Goal: Contribute content: Contribute content

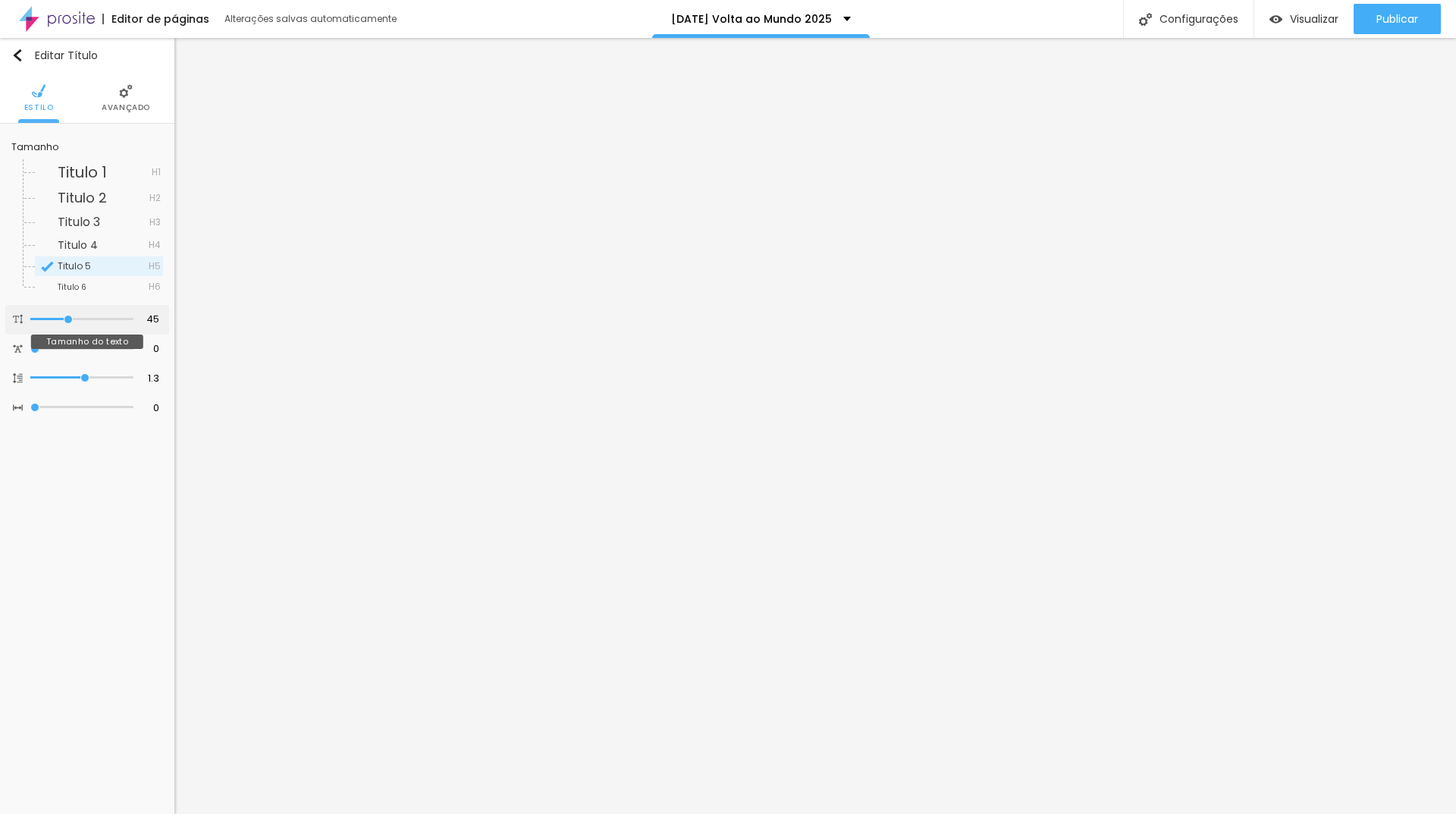
type input "39"
type input "37"
type input "36"
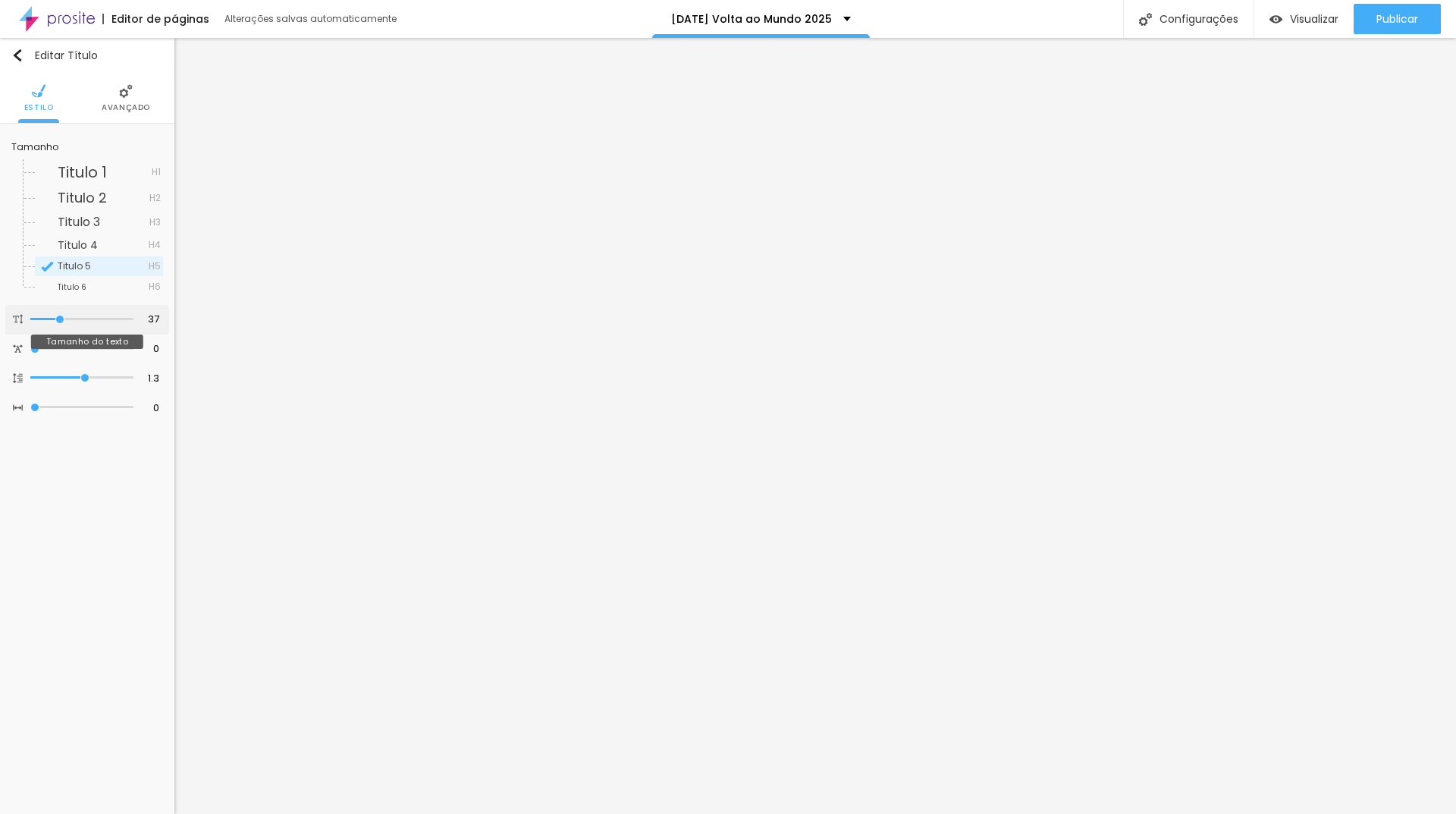
type input "36"
type input "31"
type input "30"
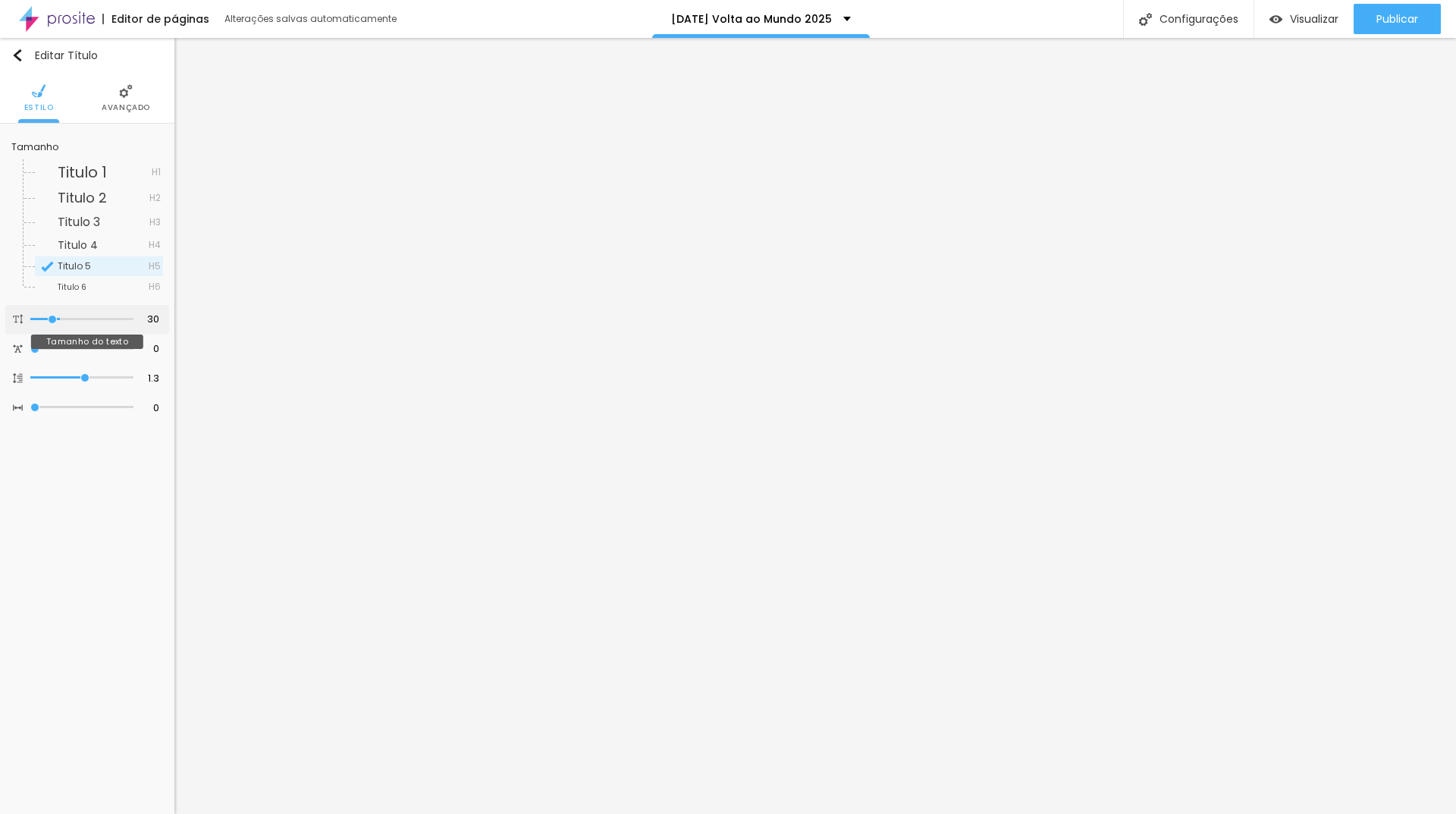
type input "28"
type input "27"
type input "25"
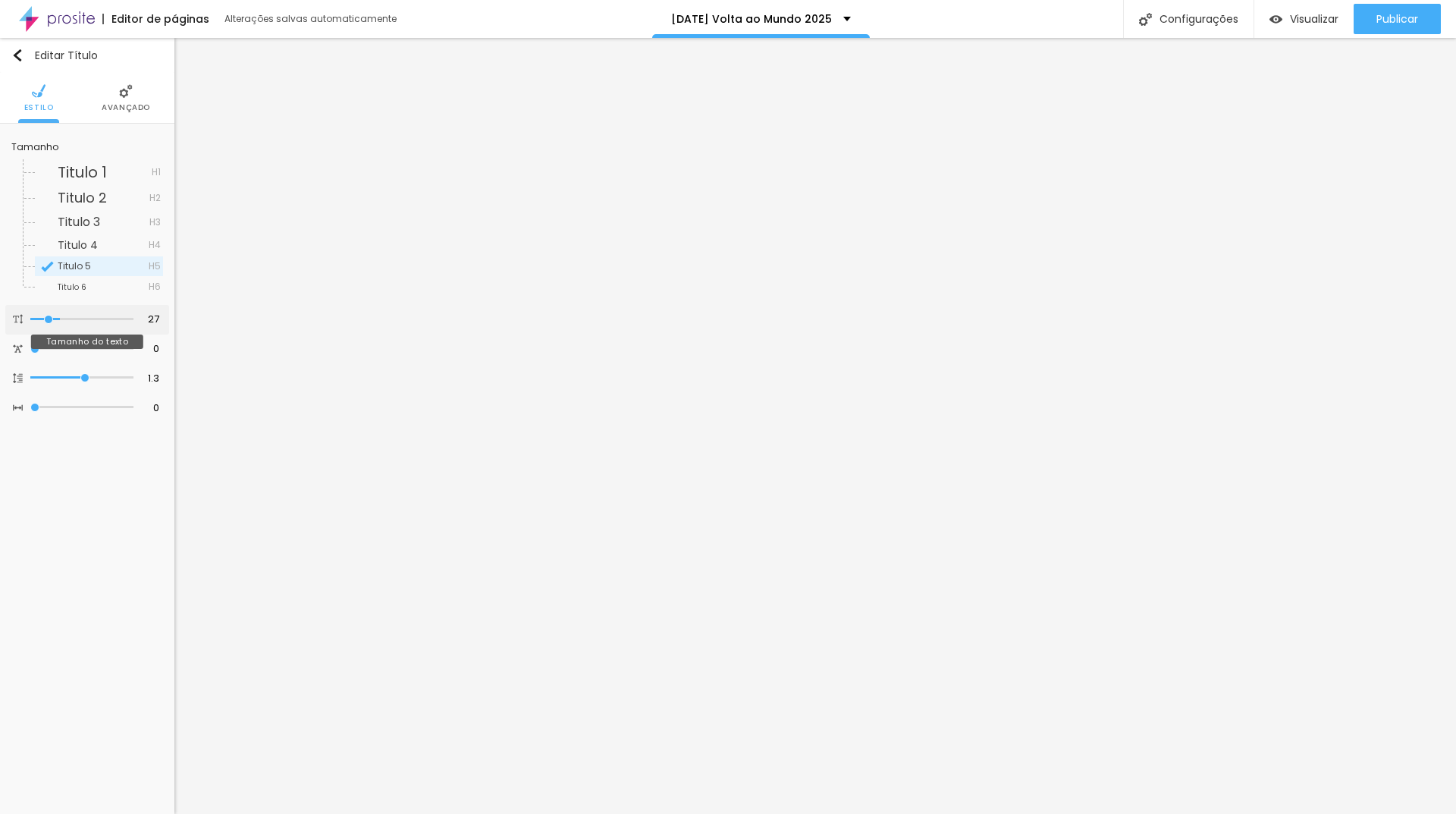
type input "25"
type input "24"
type input "22"
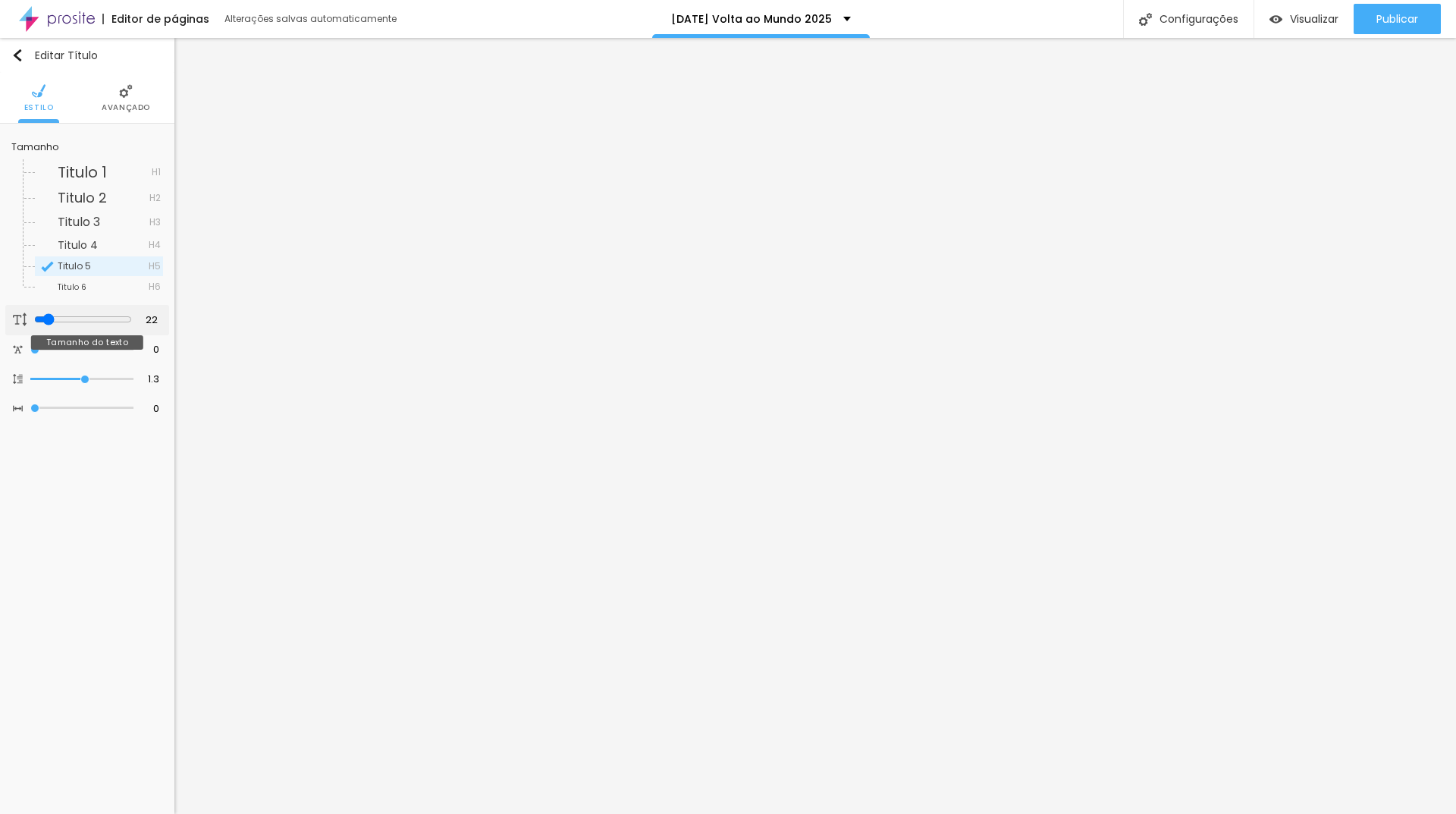
type input "23"
type input "25"
type input "26"
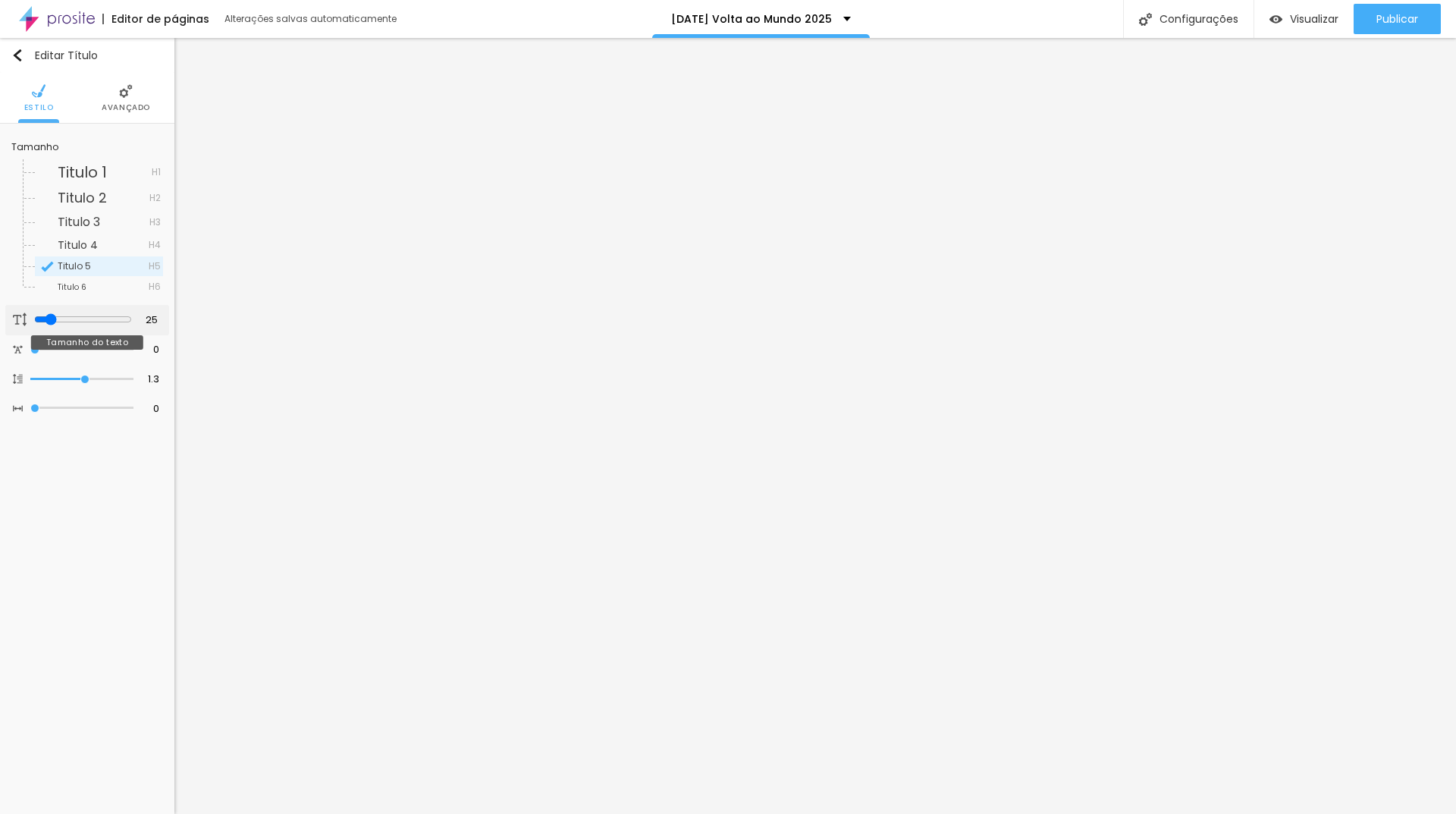
type input "26"
type input "27"
type input "28"
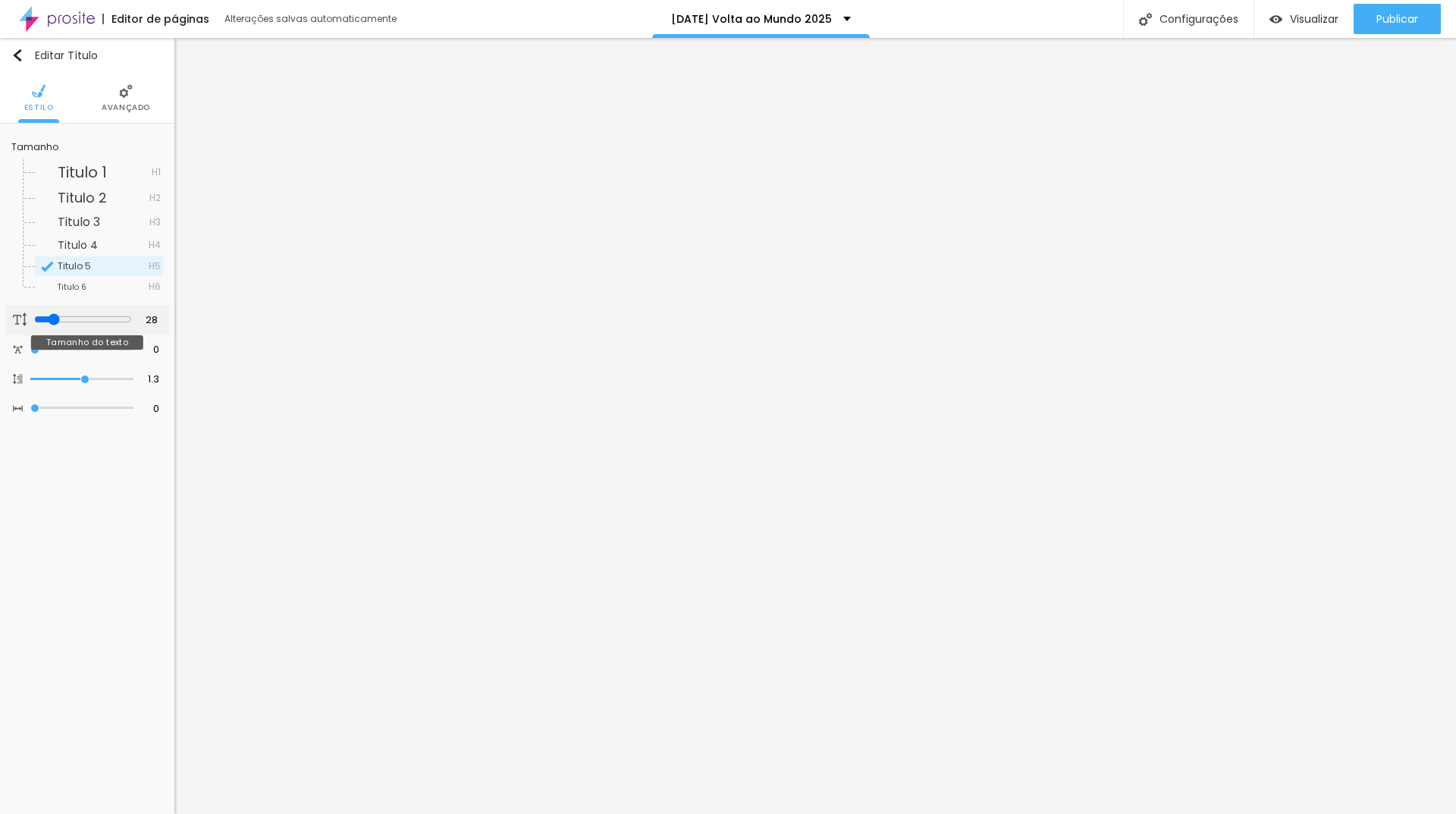
type input "29"
drag, startPoint x: 64, startPoint y: 316, endPoint x: 52, endPoint y: 319, distance: 12.4
type input "29"
click at [52, 319] on input "range" at bounding box center [82, 319] width 103 height 8
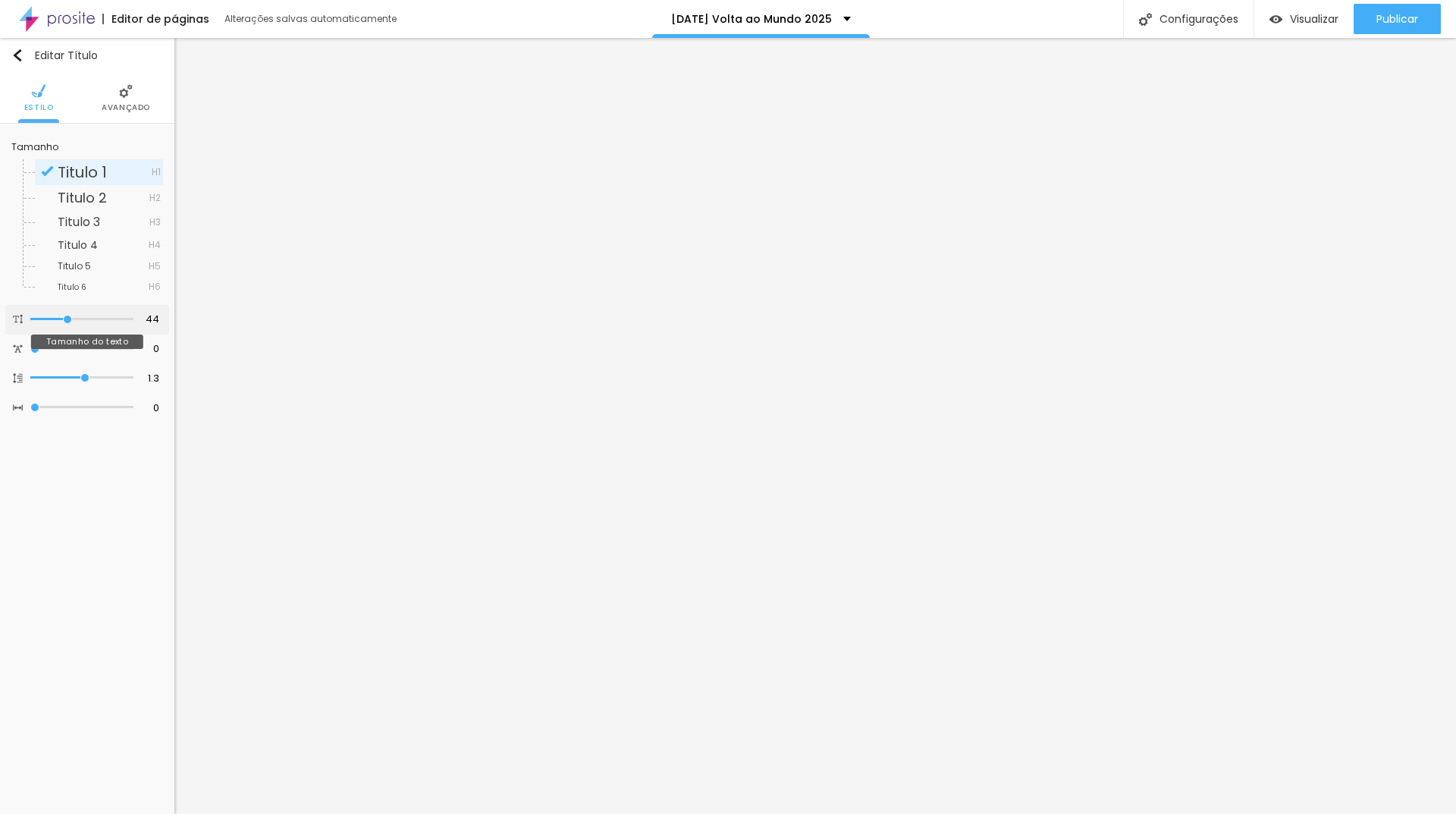
type input "42"
type input "41"
type input "40"
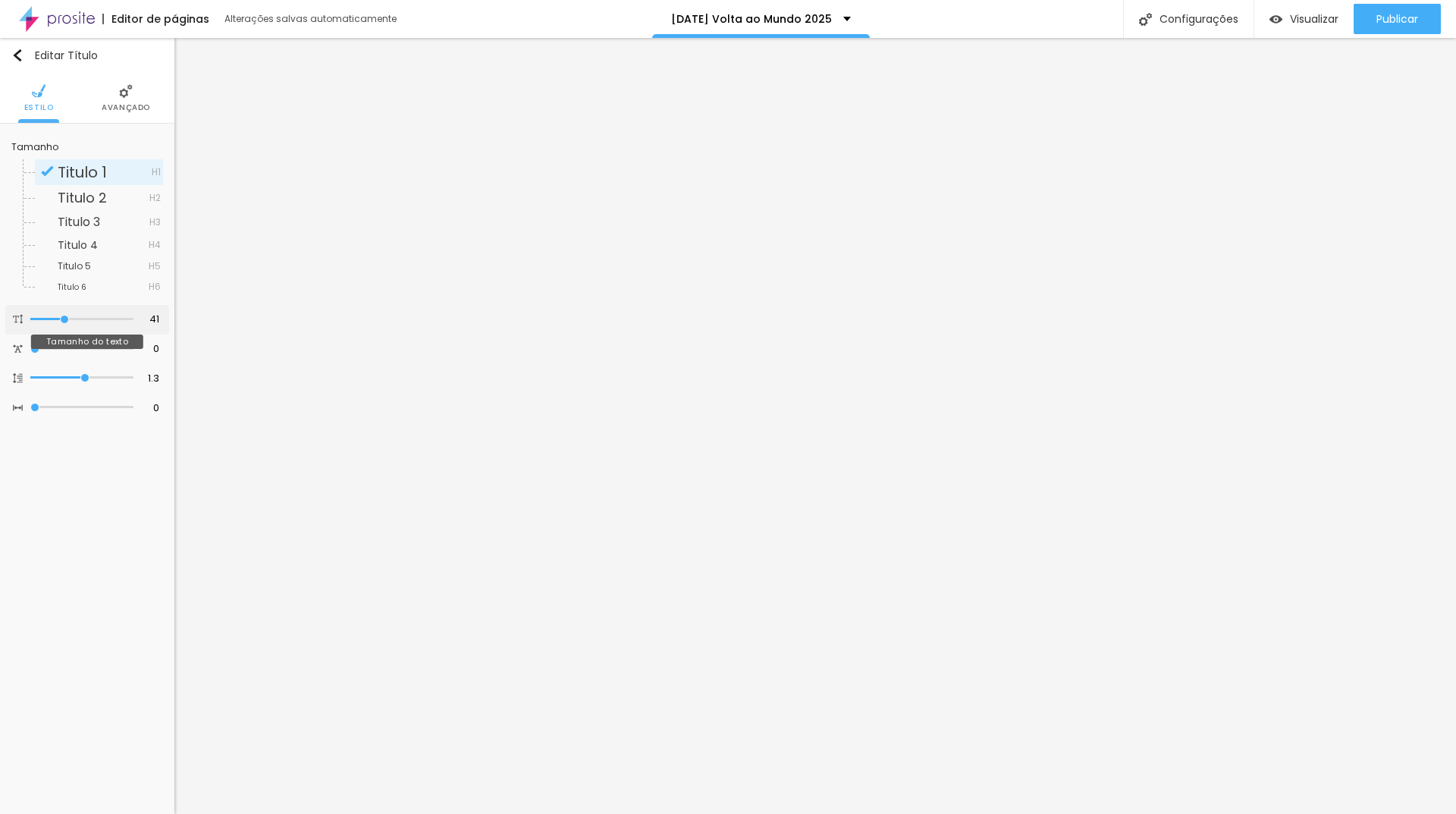
type input "40"
type input "39"
type input "38"
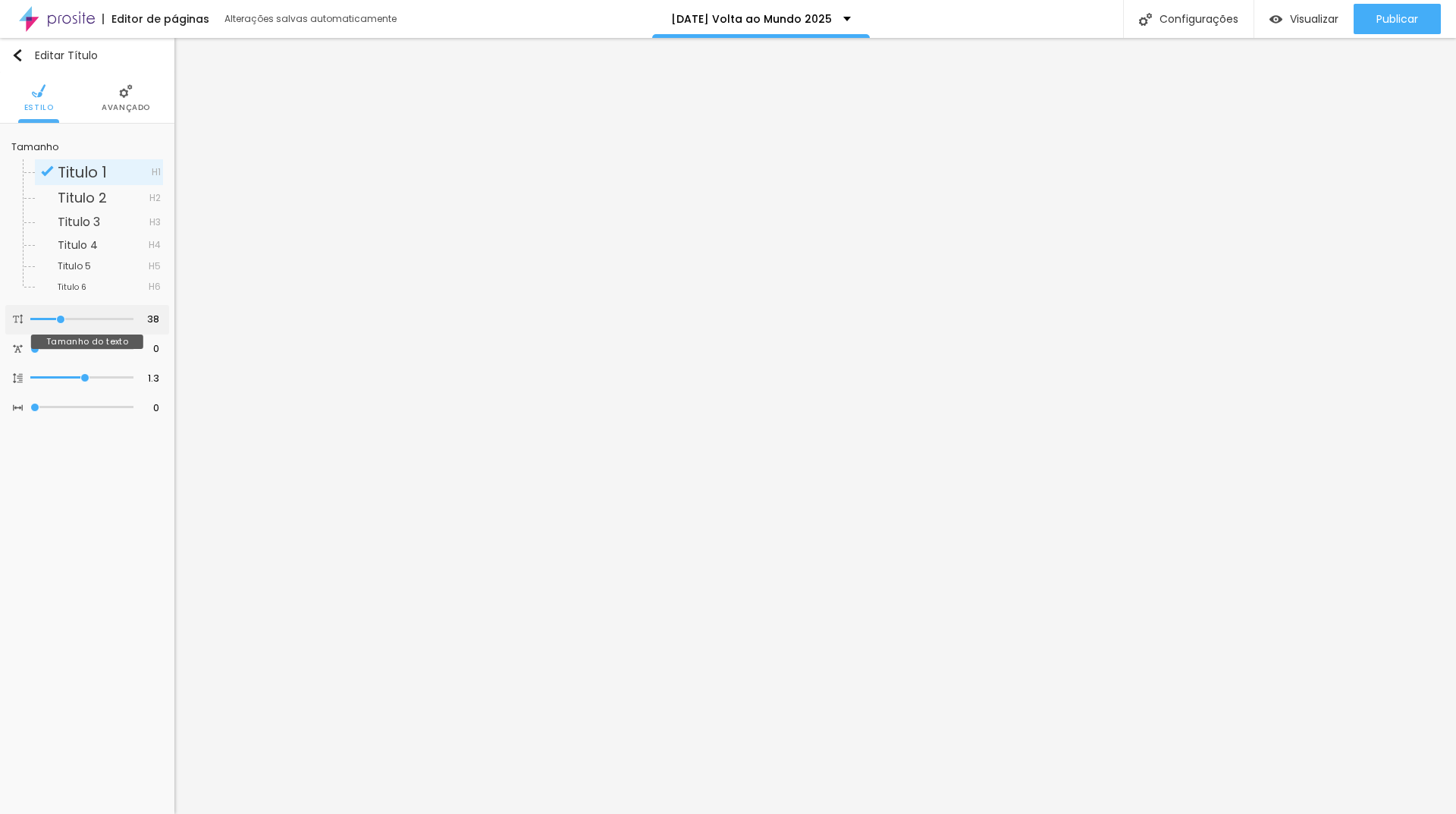
type input "37"
type input "36"
type input "35"
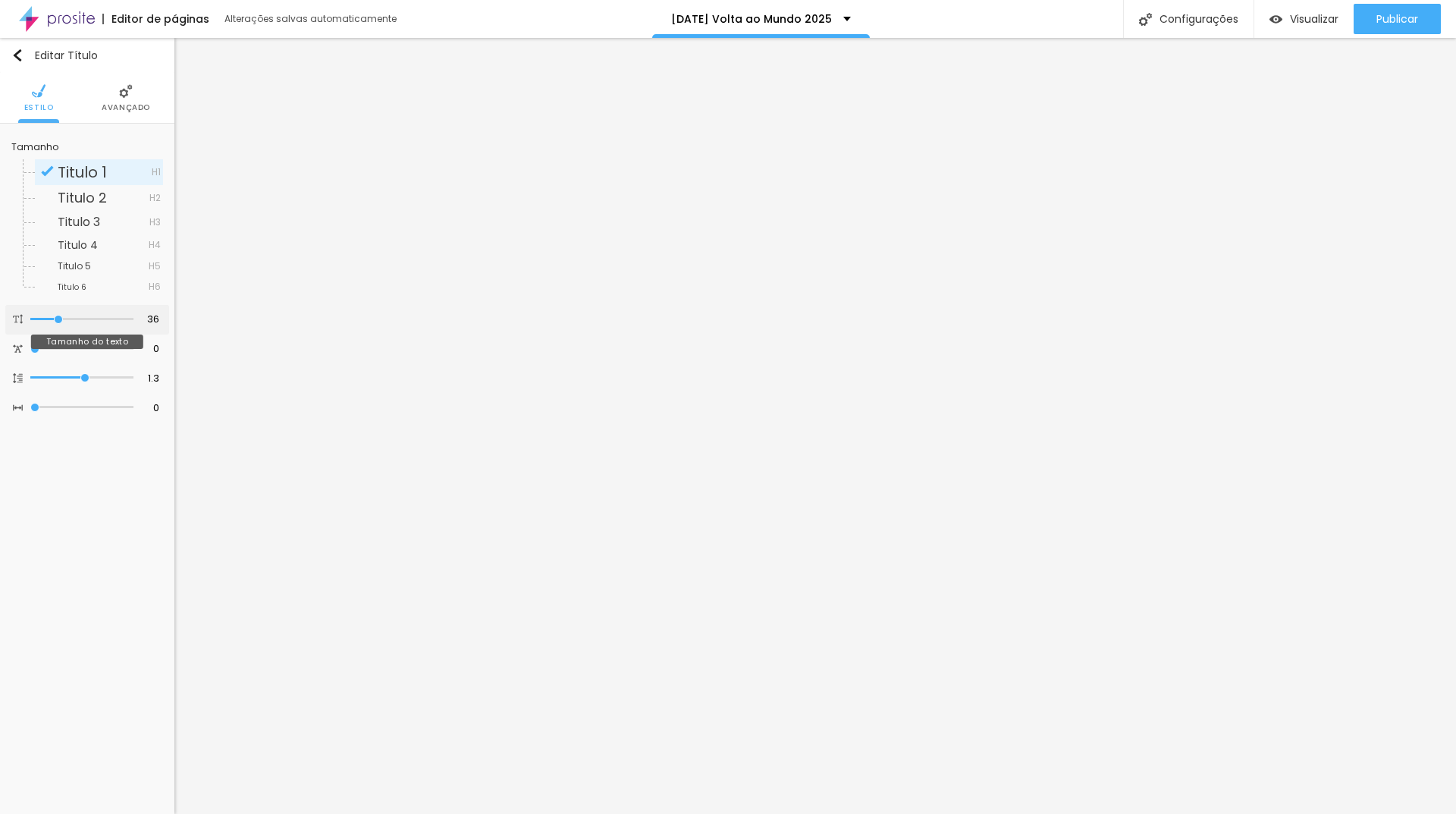
type input "35"
type input "34"
type input "33"
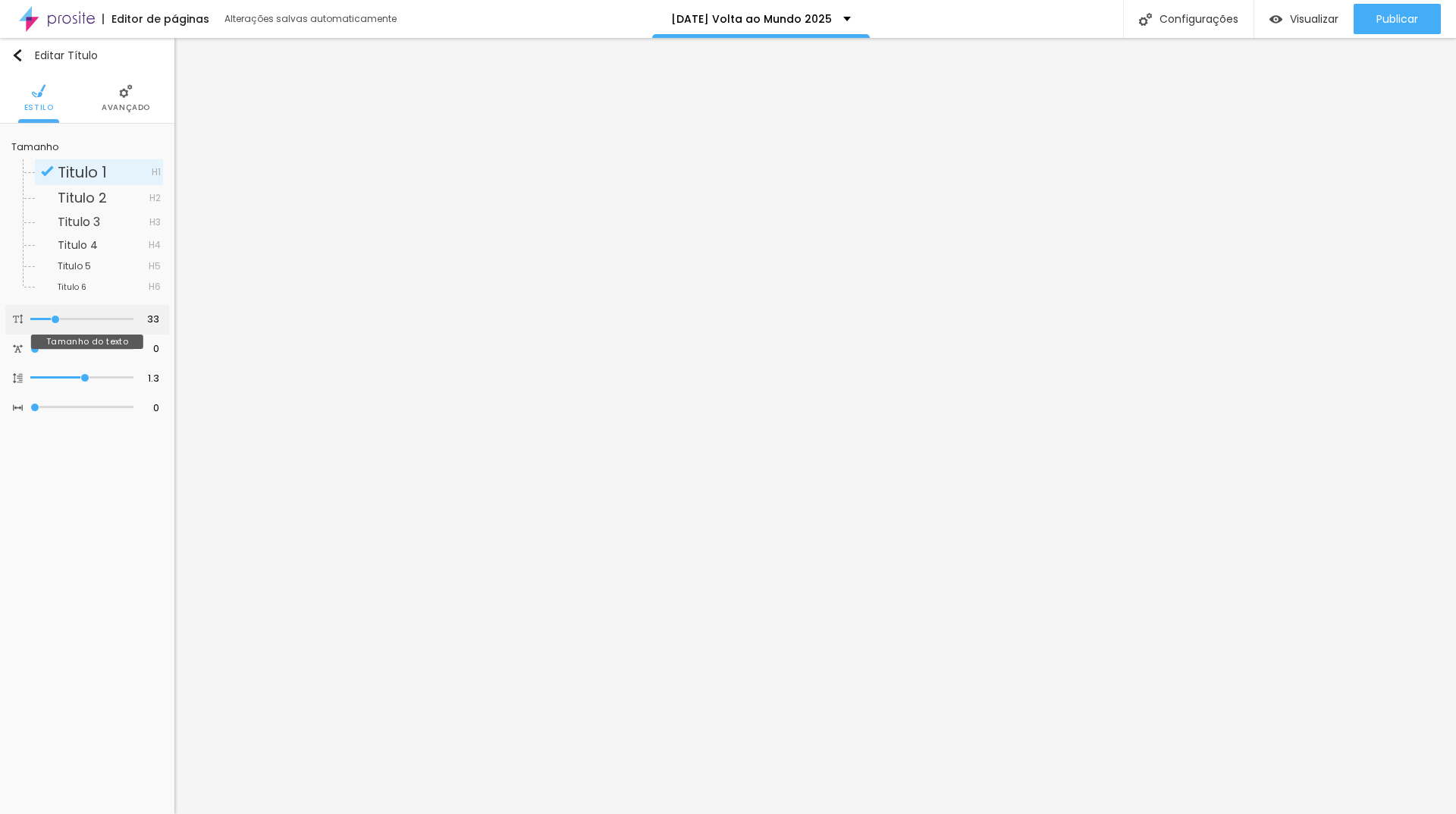
type input "32"
type input "31"
drag, startPoint x: 66, startPoint y: 320, endPoint x: 54, endPoint y: 317, distance: 12.4
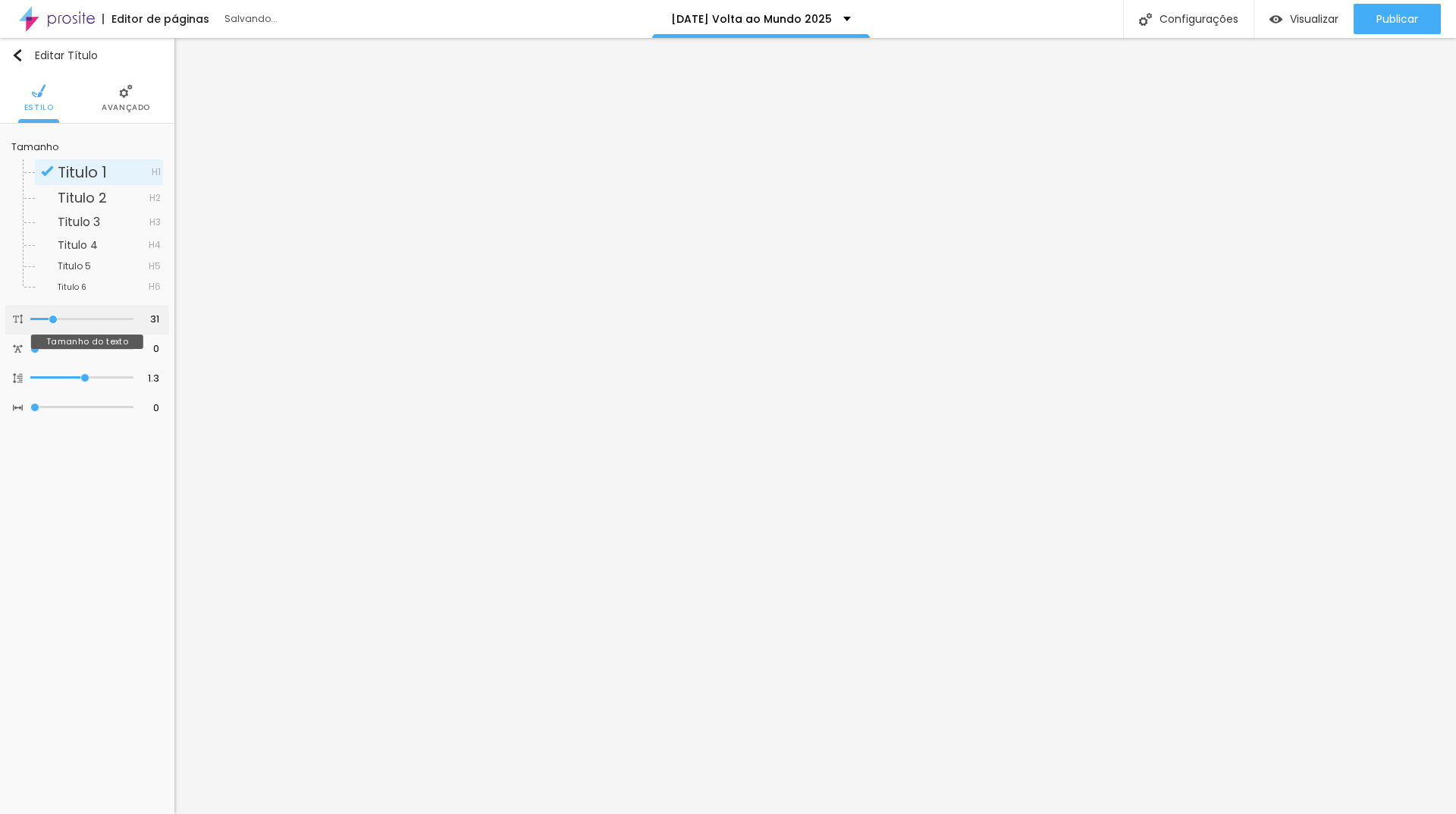
click at [54, 317] on input "range" at bounding box center [82, 319] width 103 height 8
type input "30"
click at [52, 316] on input "range" at bounding box center [82, 319] width 103 height 8
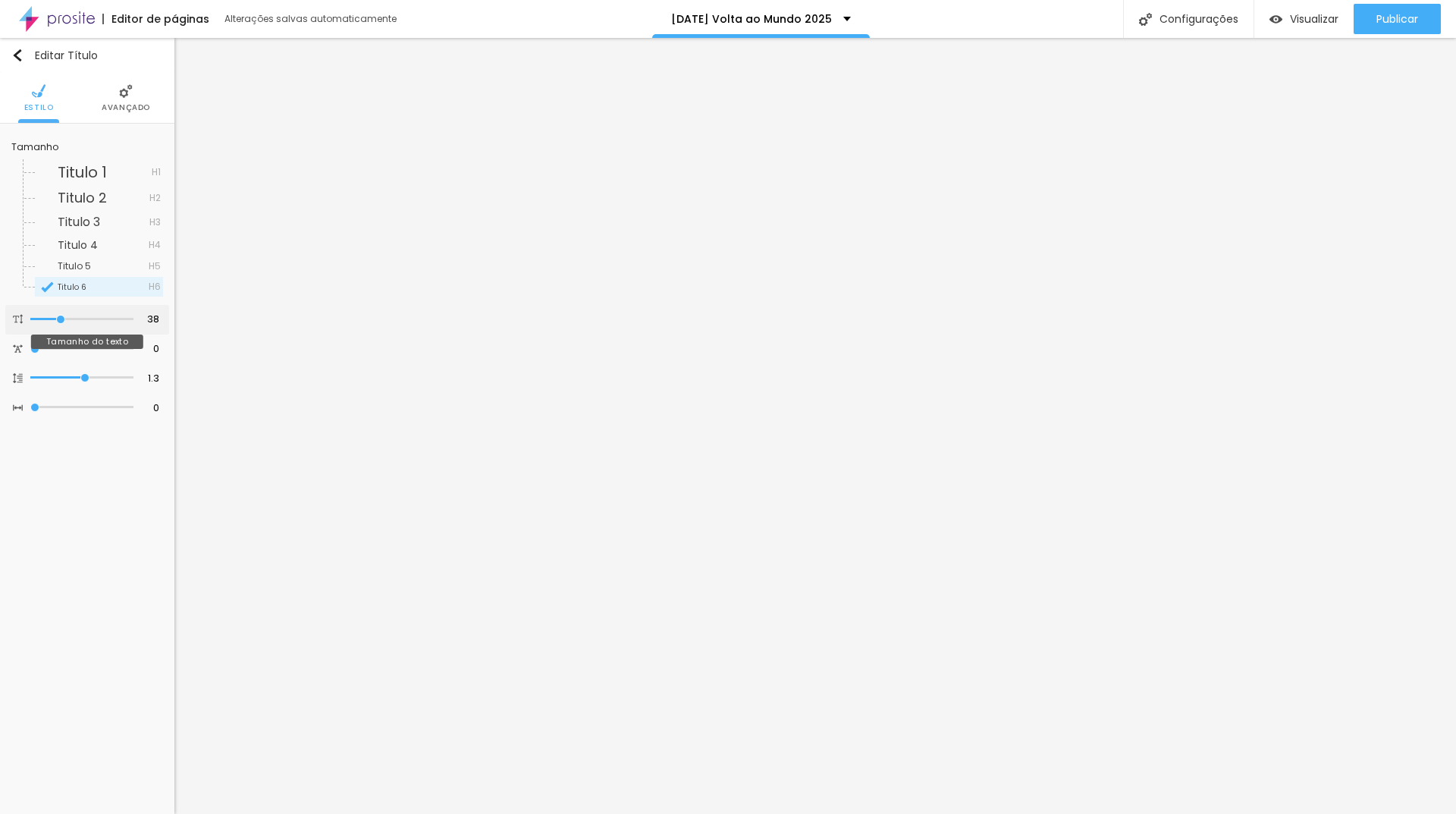
type input "36"
type input "35"
type input "34"
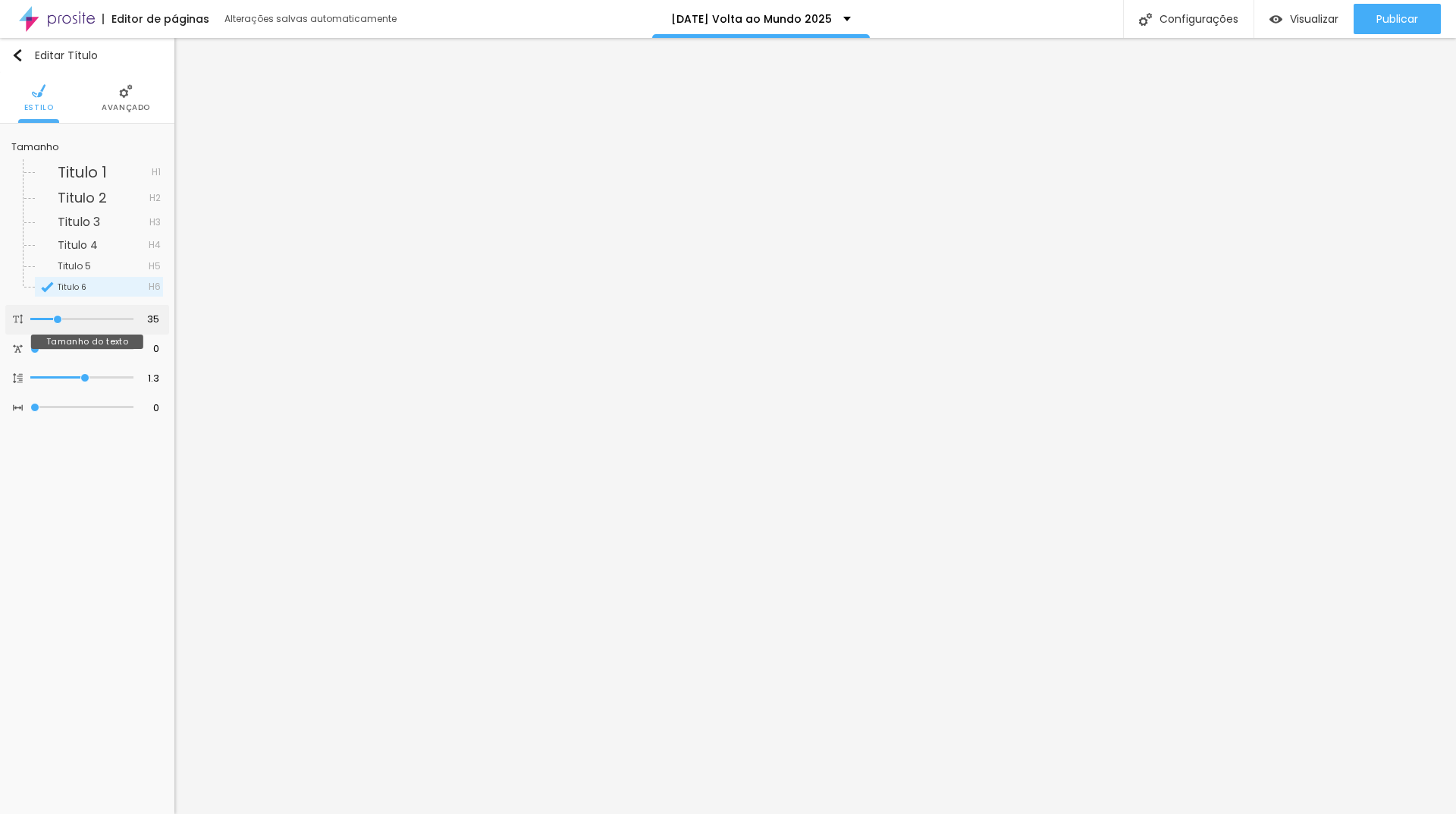
type input "34"
type input "33"
type input "32"
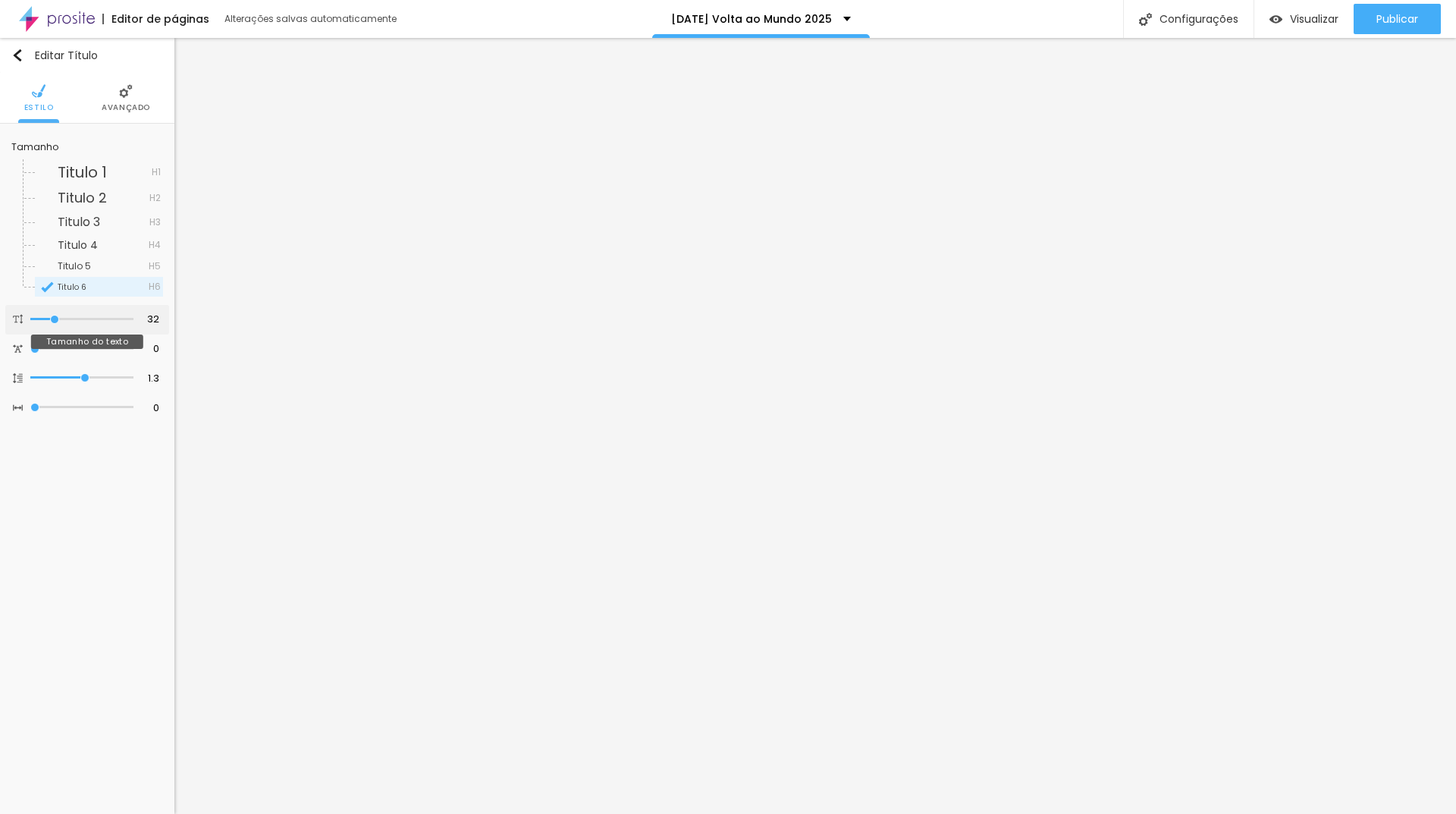
type input "31"
click at [54, 321] on input "range" at bounding box center [82, 319] width 103 height 8
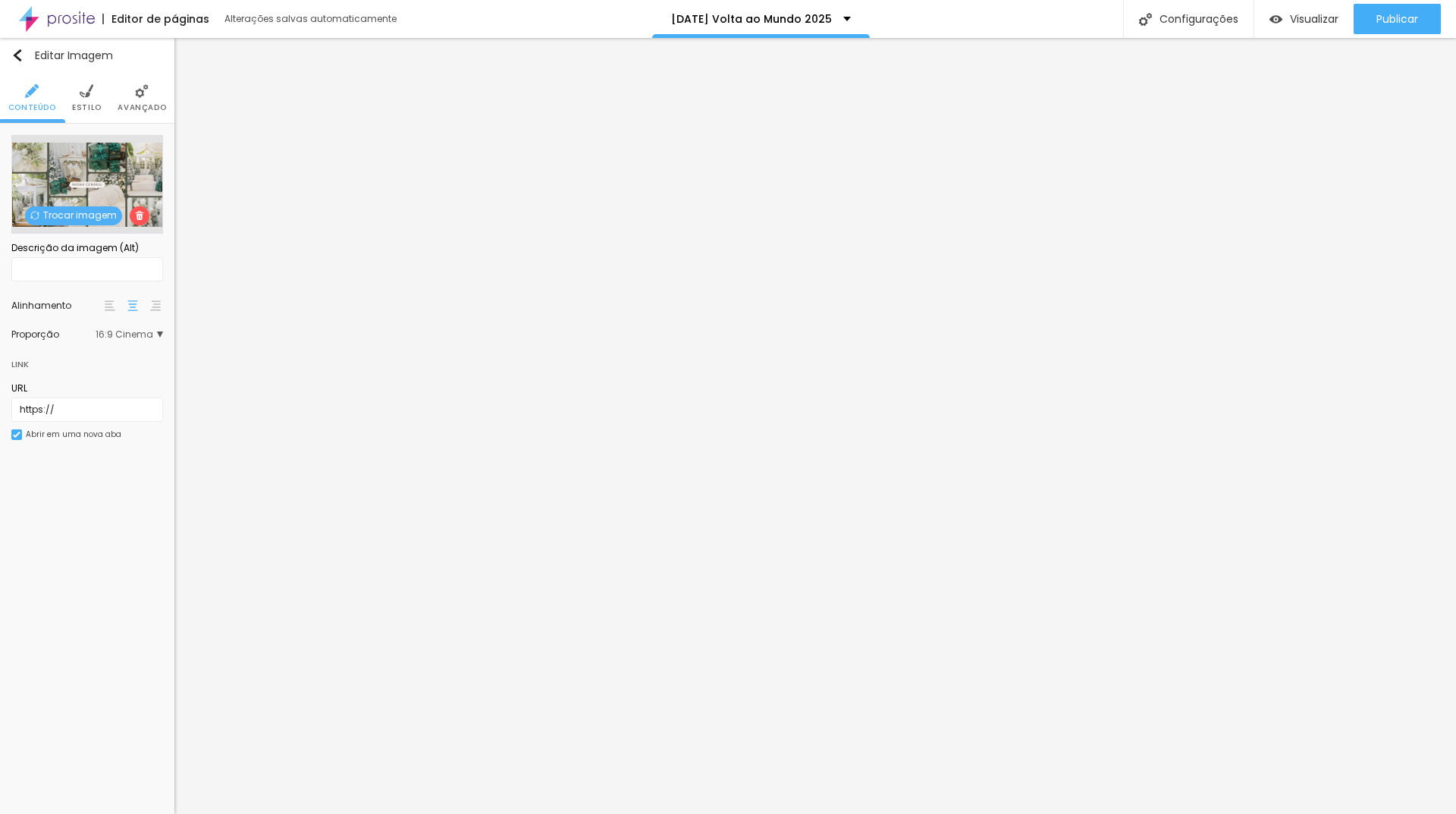
click at [74, 214] on span "Trocar imagem" at bounding box center [74, 215] width 97 height 19
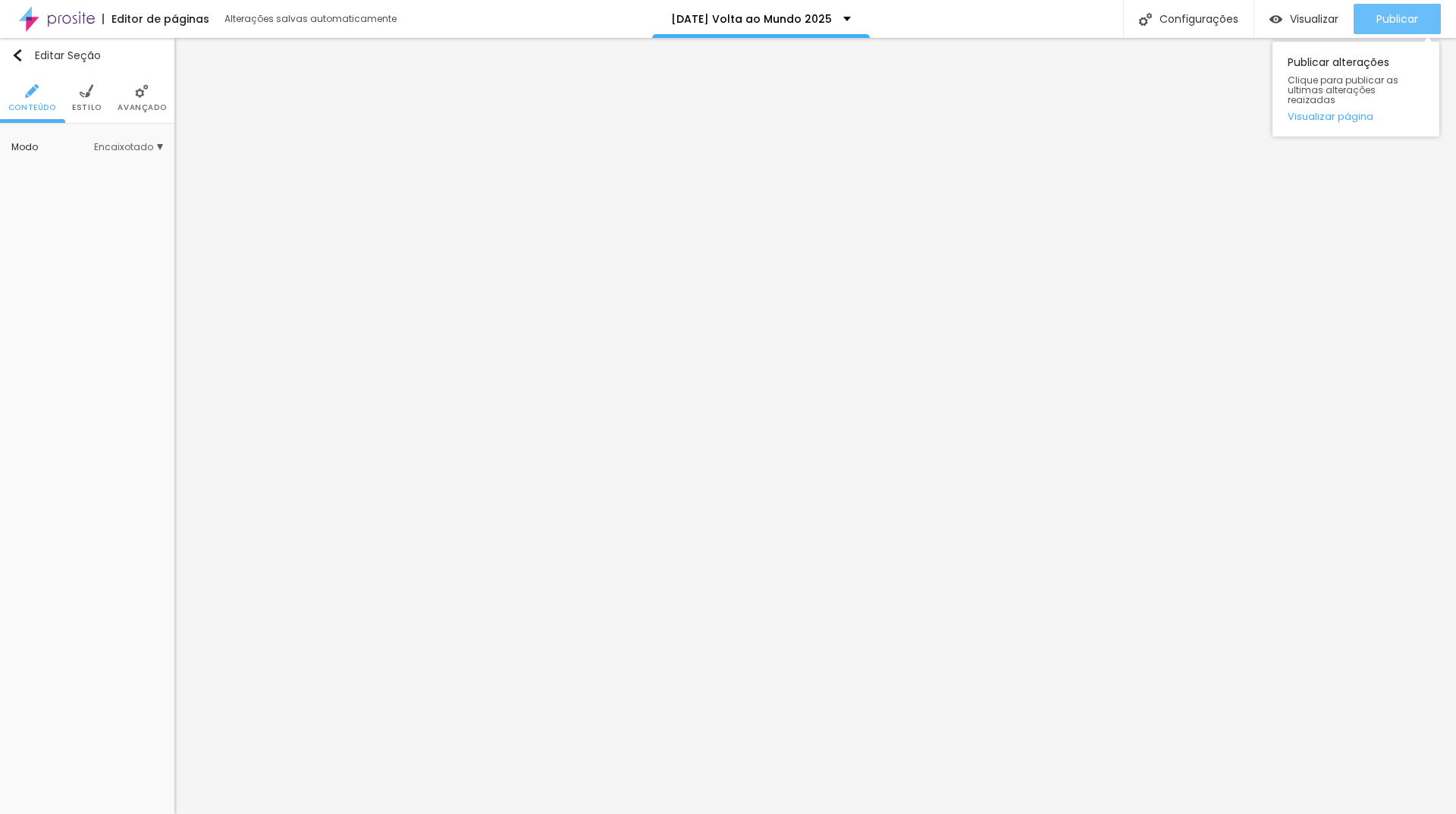
click at [1384, 22] on span "Publicar" at bounding box center [1397, 19] width 42 height 12
click at [1313, 18] on span "Visualizar" at bounding box center [1315, 19] width 49 height 12
click at [78, 106] on span "Estilo" at bounding box center [87, 108] width 30 height 8
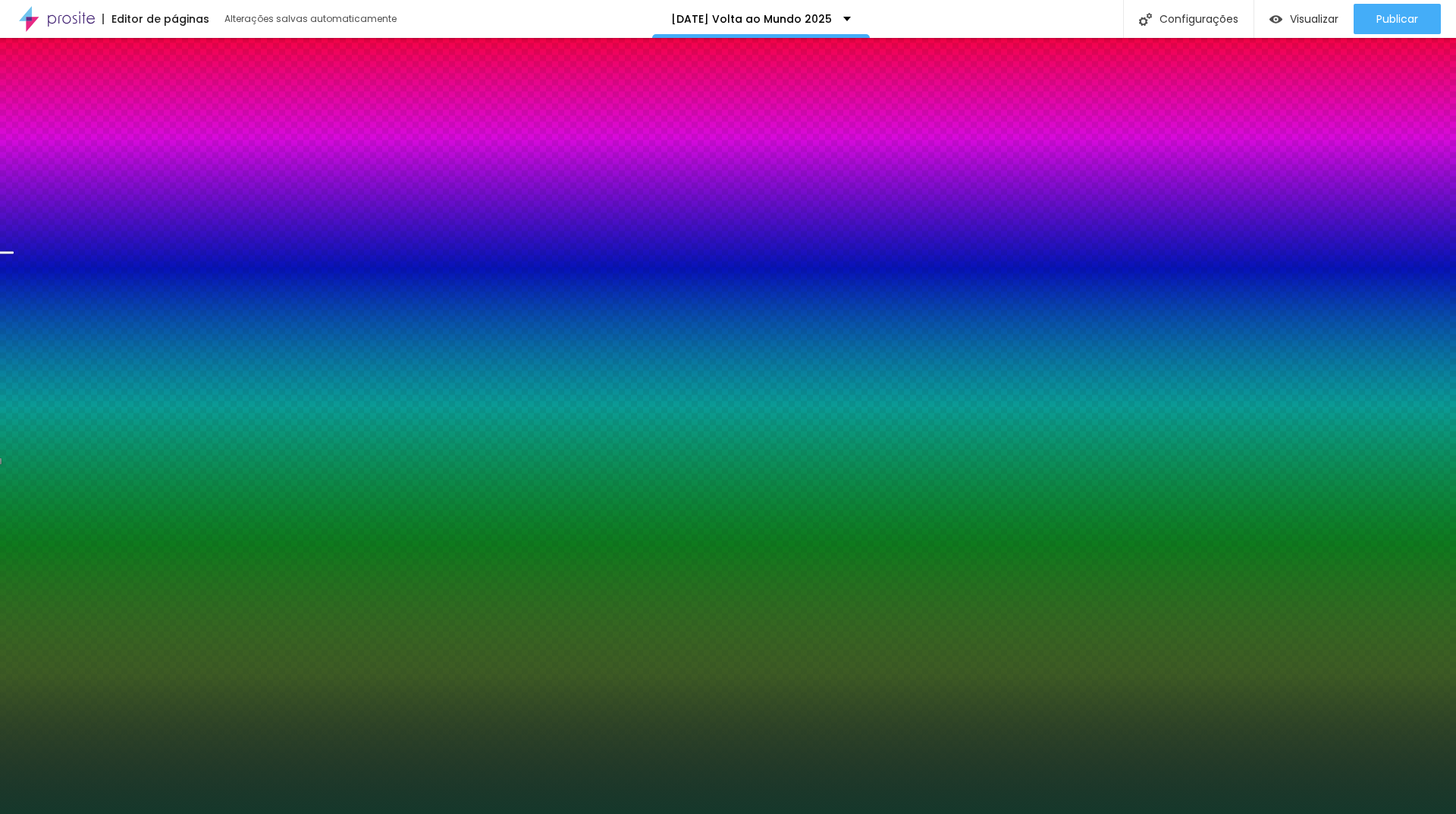
click at [73, 215] on span "Trocar imagem" at bounding box center [74, 216] width 97 height 19
click at [97, 217] on span "Trocar imagem" at bounding box center [74, 216] width 97 height 19
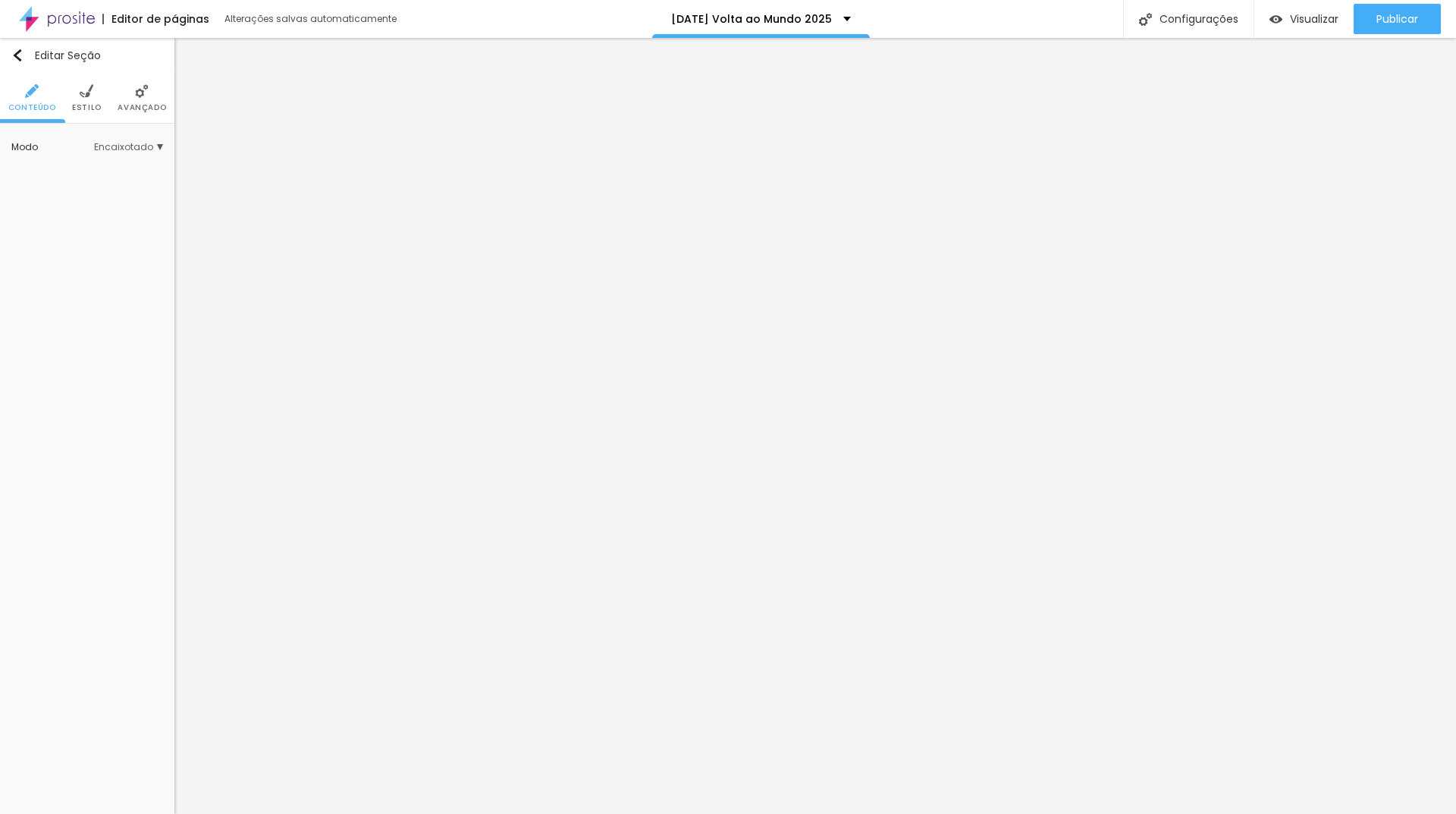
click at [71, 101] on ul "Conteúdo Estilo Avançado" at bounding box center [87, 98] width 175 height 51
click at [82, 104] on span "Estilo" at bounding box center [87, 108] width 30 height 8
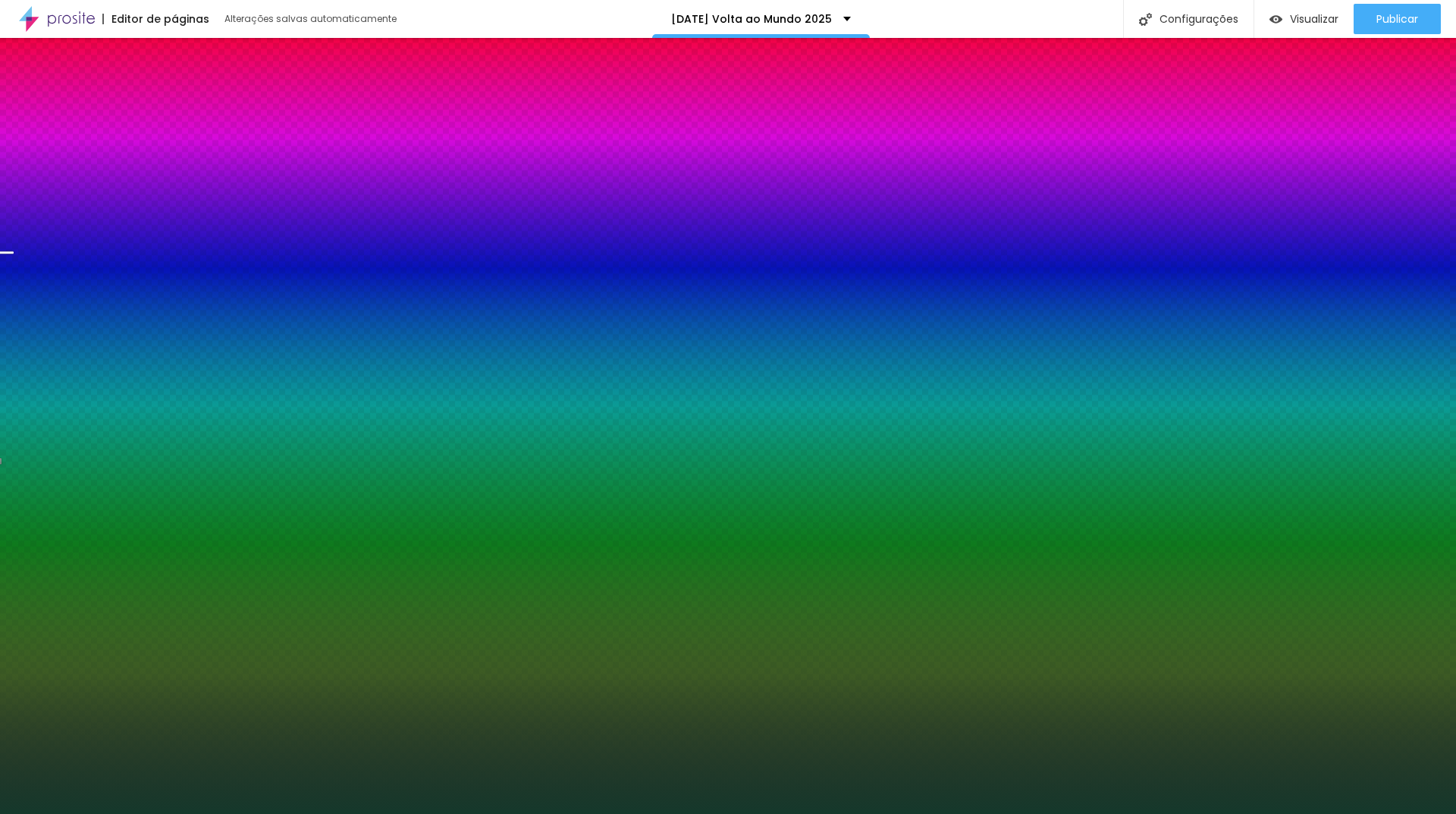
drag, startPoint x: 110, startPoint y: 179, endPoint x: 115, endPoint y: 188, distance: 10.3
click at [87, 144] on div "Trocar imagem" at bounding box center [87, 144] width 0 height 0
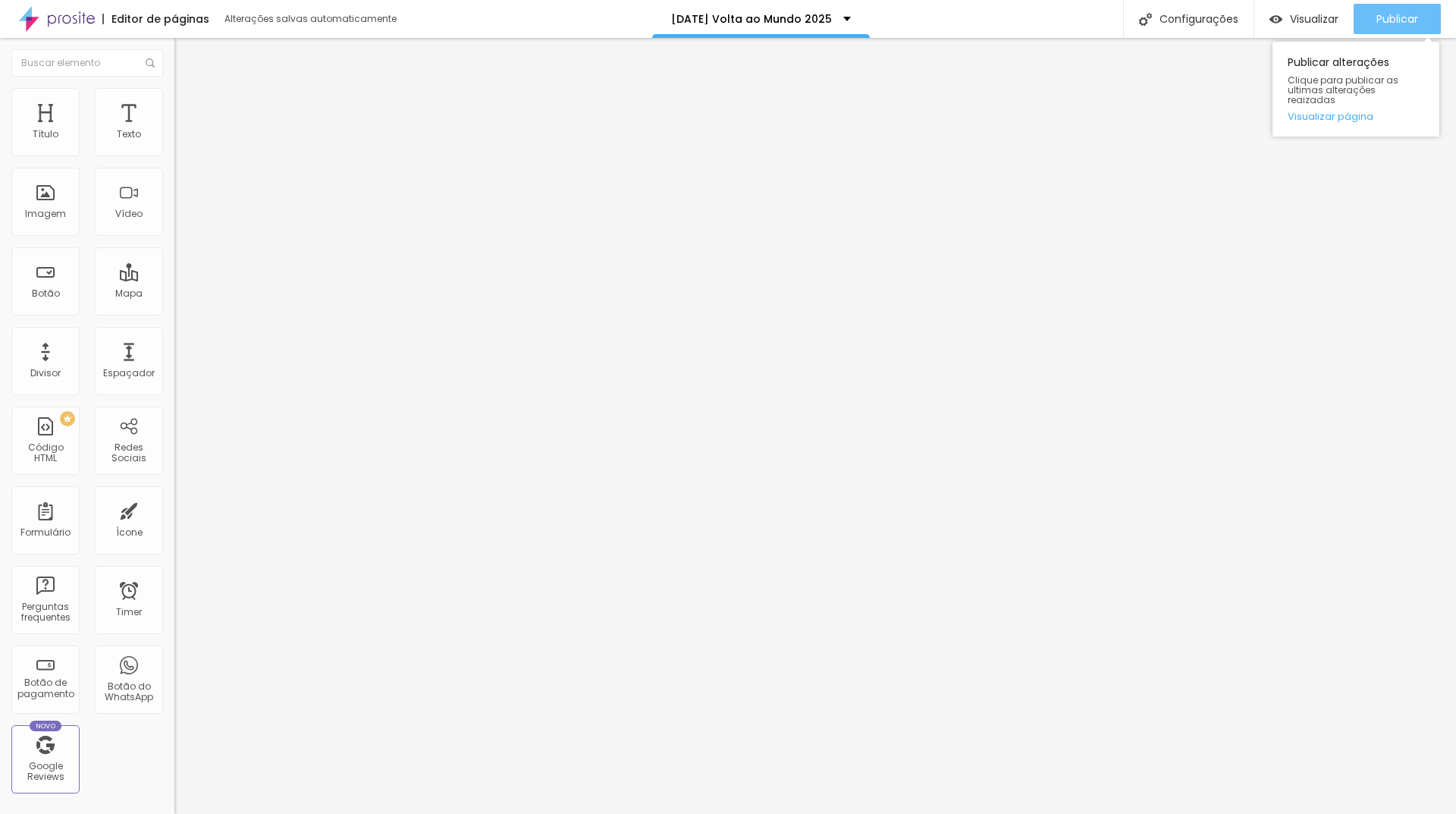
click at [1410, 18] on span "Publicar" at bounding box center [1397, 19] width 42 height 12
click at [1312, 17] on span "Visualizar" at bounding box center [1301, 19] width 49 height 12
click at [1383, 21] on span "Publicar" at bounding box center [1397, 19] width 42 height 12
click at [1309, 20] on span "Visualizar" at bounding box center [1315, 19] width 49 height 12
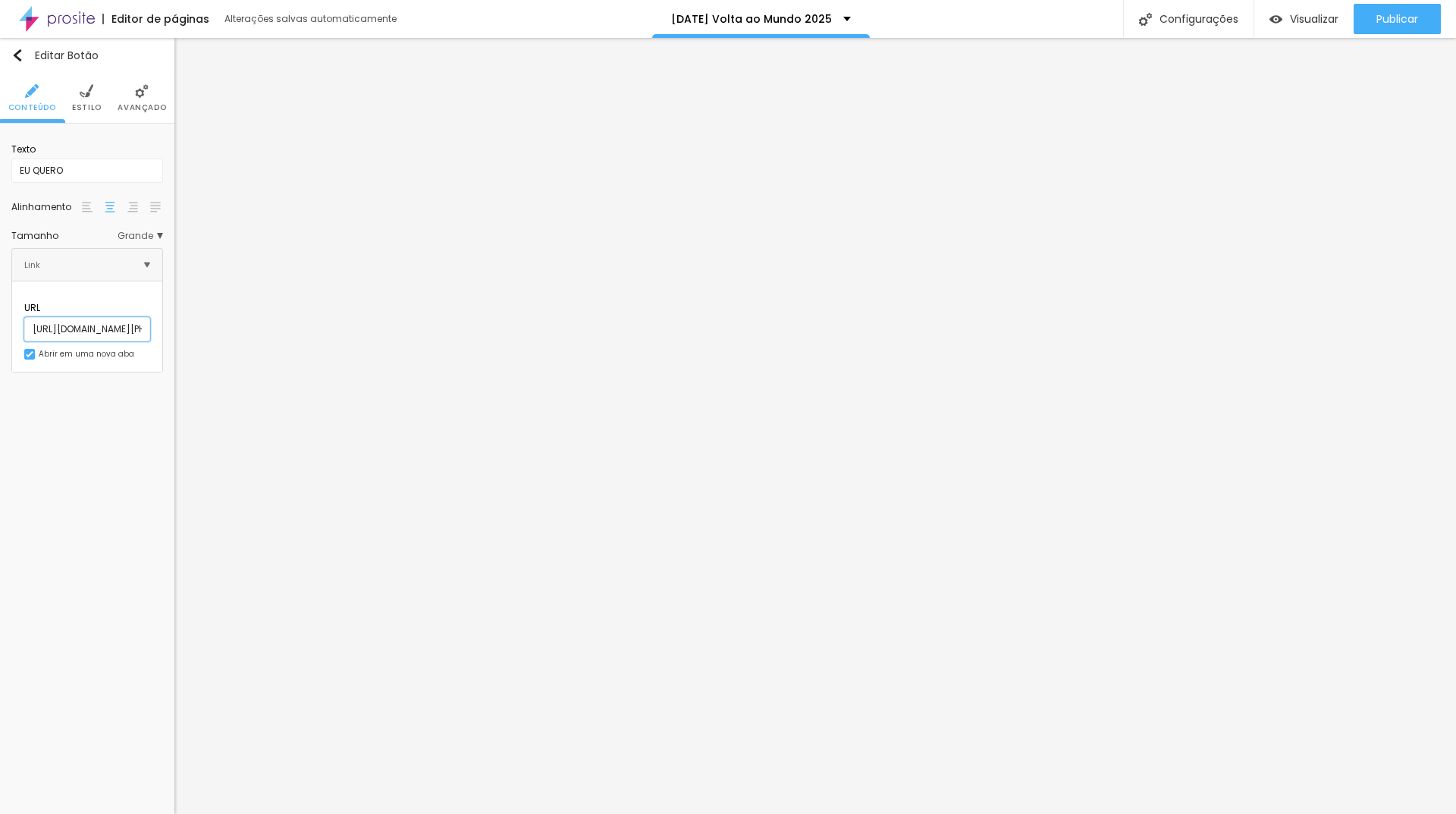
click at [147, 317] on input "[URL][DOMAIN_NAME][PHONE_NUMBER]" at bounding box center [87, 329] width 126 height 24
type input "[URL][DOMAIN_NAME][PHONE_NUMBER] ECONOMICA"
click at [140, 317] on input "[URL][DOMAIN_NAME][PHONE_NUMBER]" at bounding box center [87, 329] width 126 height 24
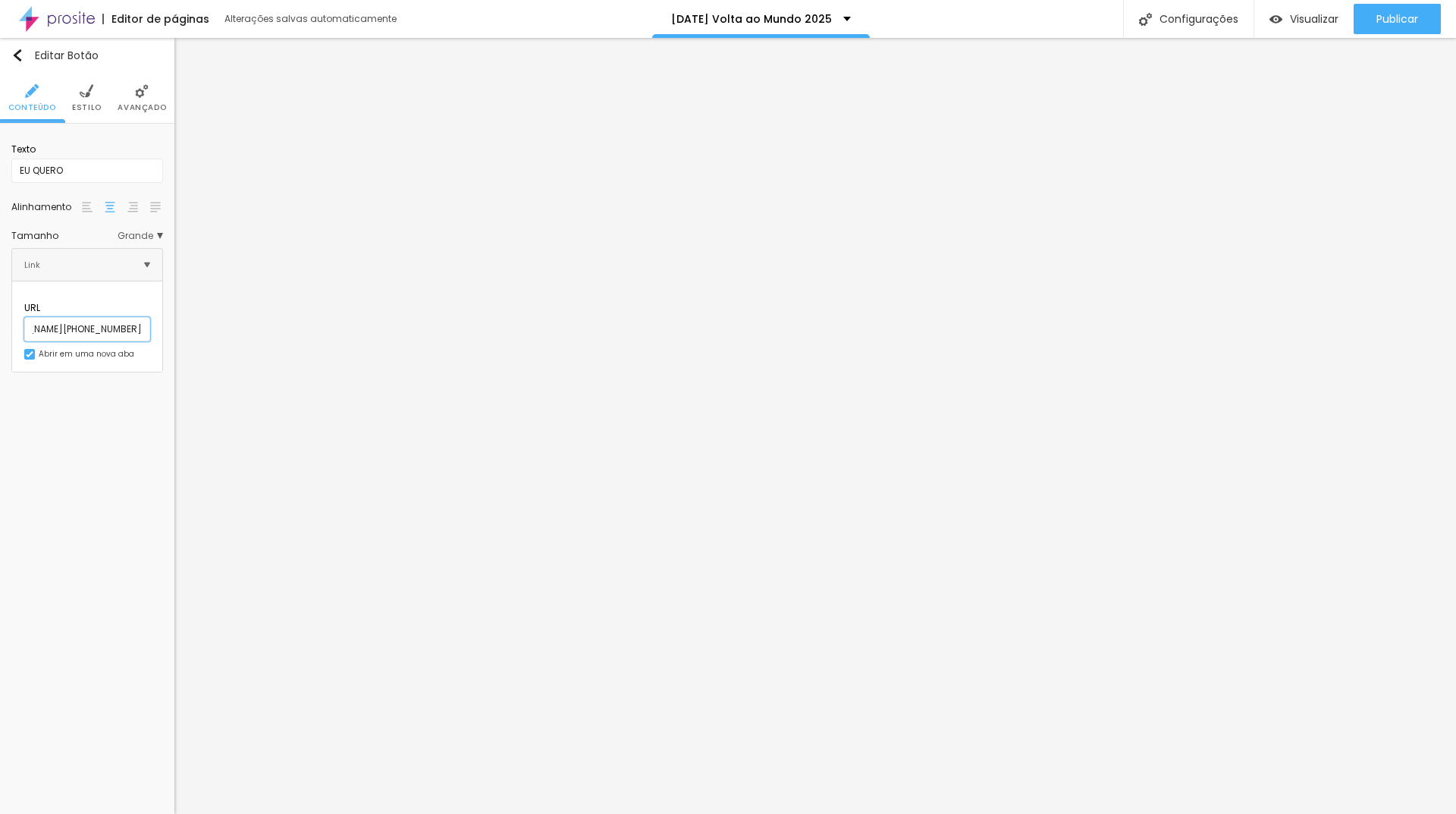
scroll to position [0, 308]
type input "[URL][DOMAIN_NAME][PHONE_NUMBER]"
click at [150, 317] on input "[URL][DOMAIN_NAME][PHONE_NUMBER]" at bounding box center [87, 329] width 126 height 24
type input "[URL][DOMAIN_NAME][PHONE_NUMBER]"
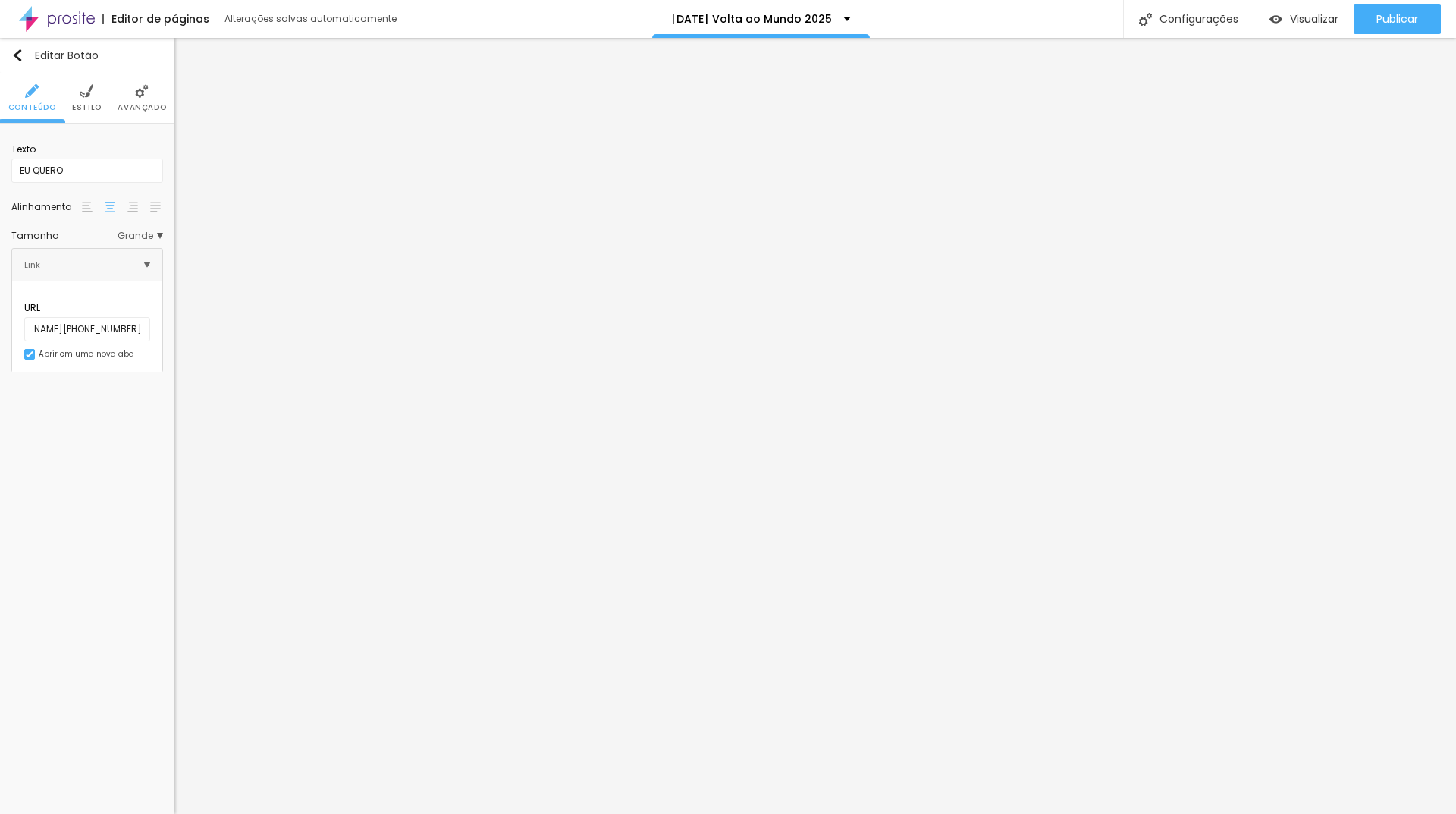
scroll to position [0, 0]
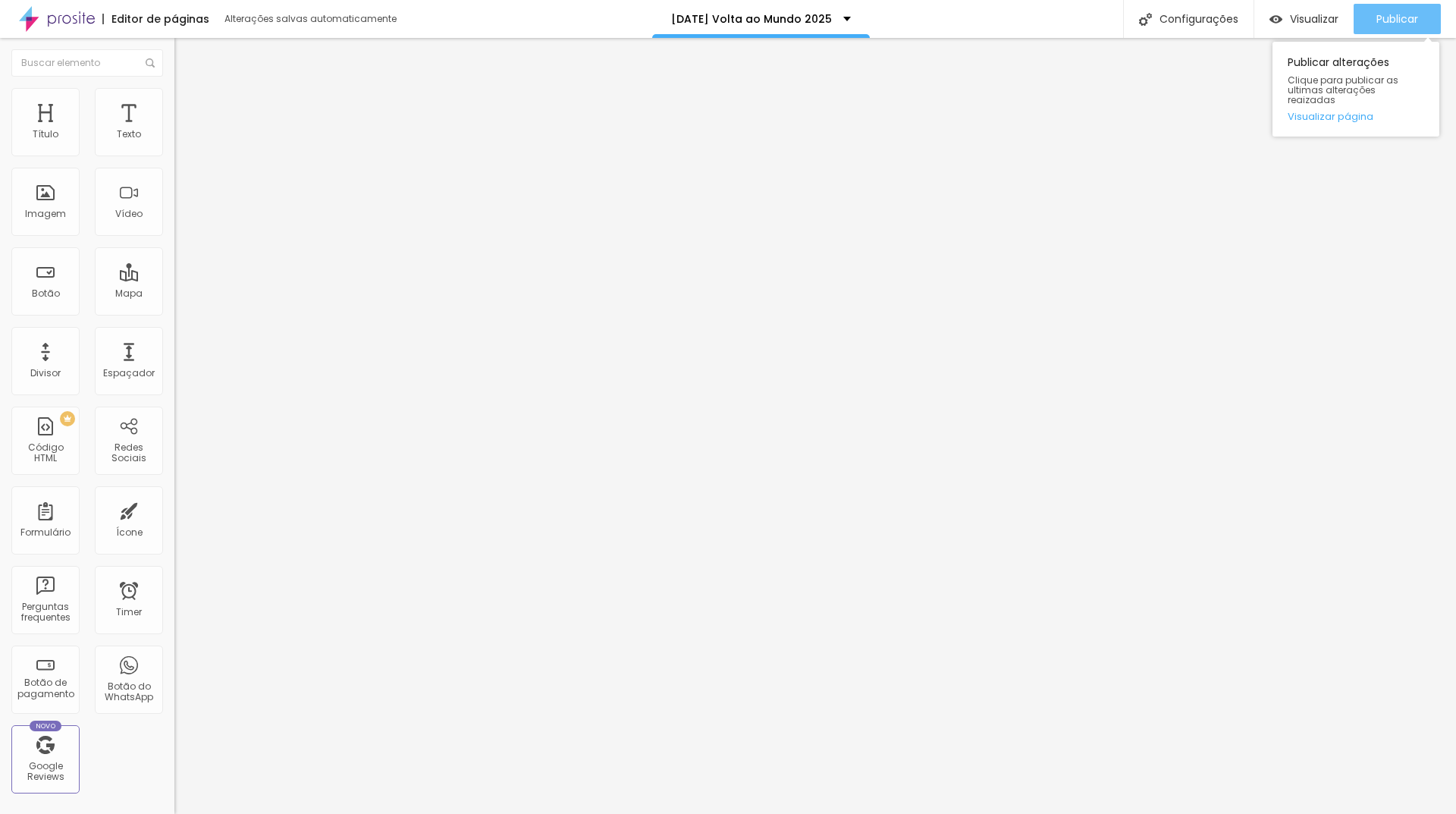
click at [1385, 17] on span "Publicar" at bounding box center [1397, 19] width 42 height 12
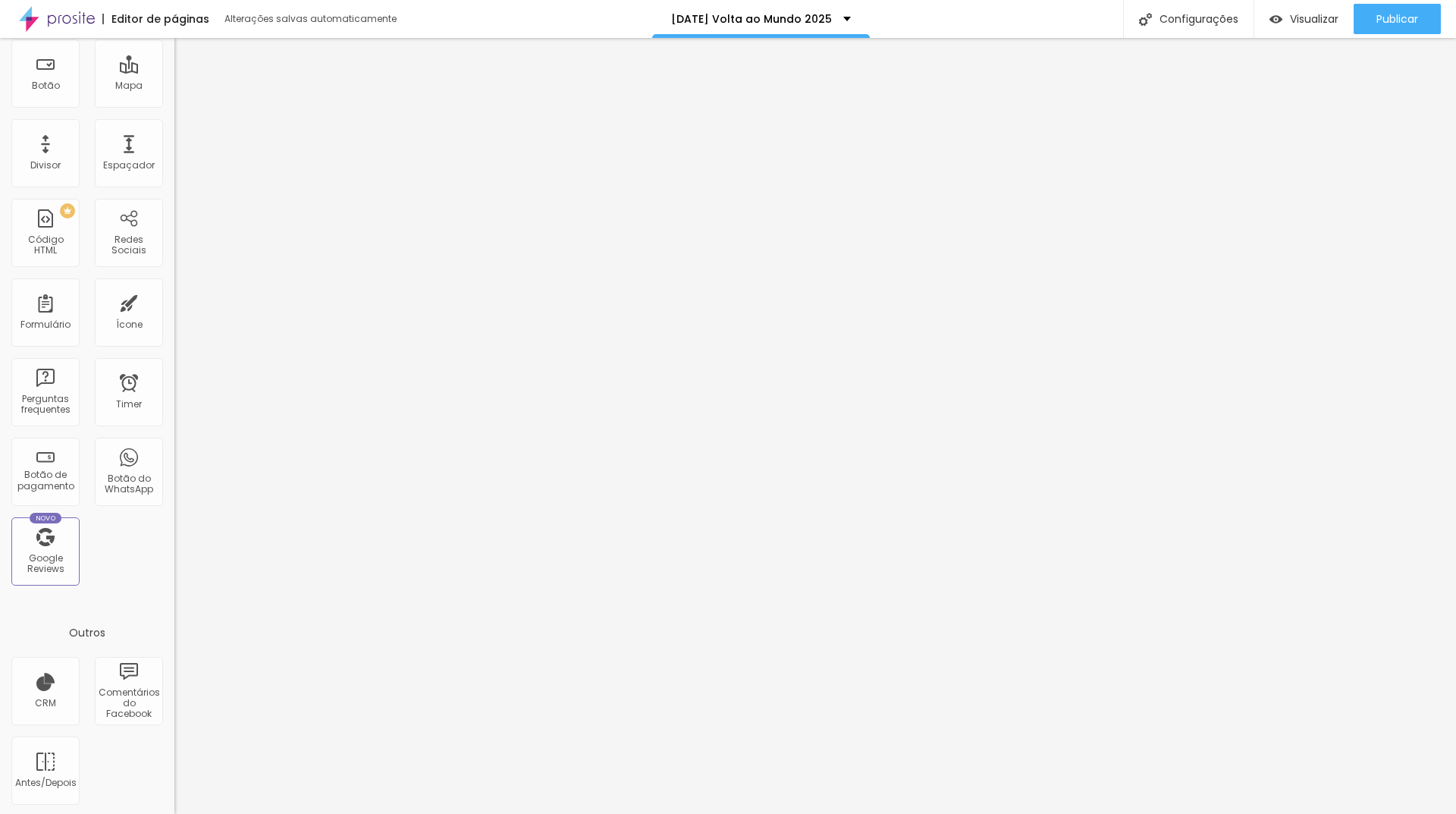
scroll to position [210, 0]
click at [1409, 21] on span "Publicar" at bounding box center [1397, 19] width 42 height 12
click at [1313, 21] on span "Visualizar" at bounding box center [1315, 19] width 49 height 12
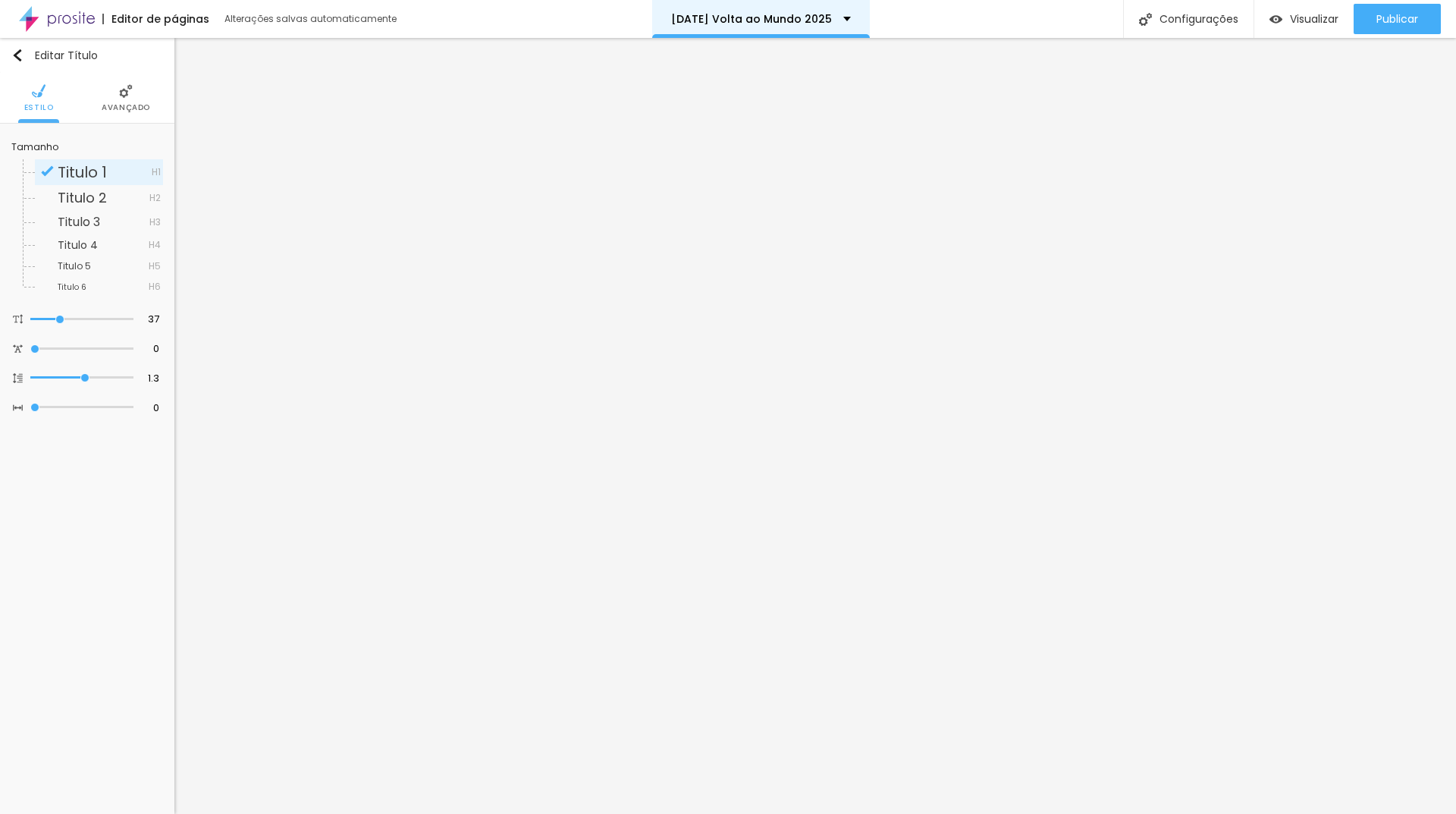
scroll to position [0, 0]
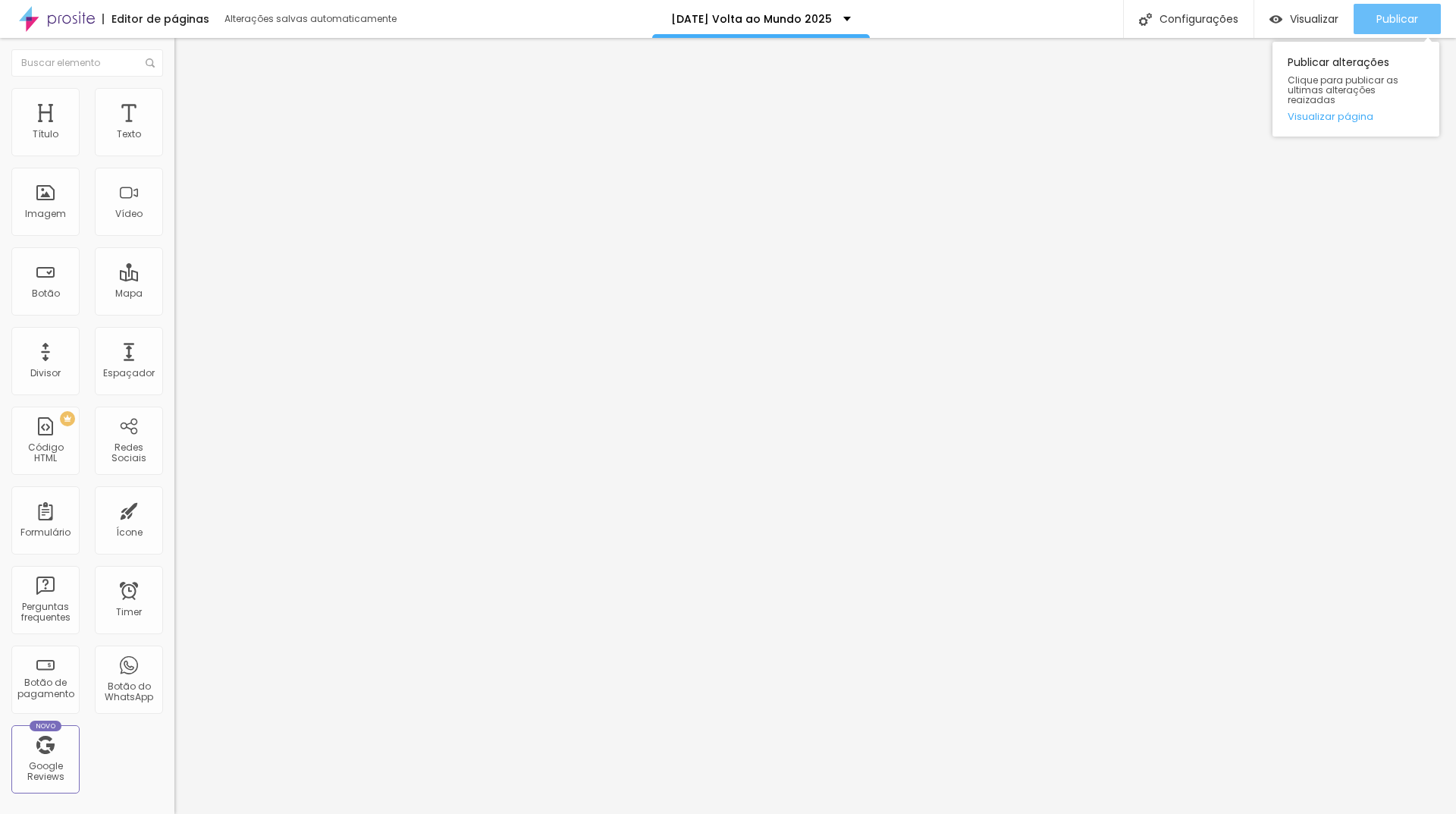
click at [1402, 21] on span "Publicar" at bounding box center [1397, 19] width 42 height 12
